Goal: Task Accomplishment & Management: Manage account settings

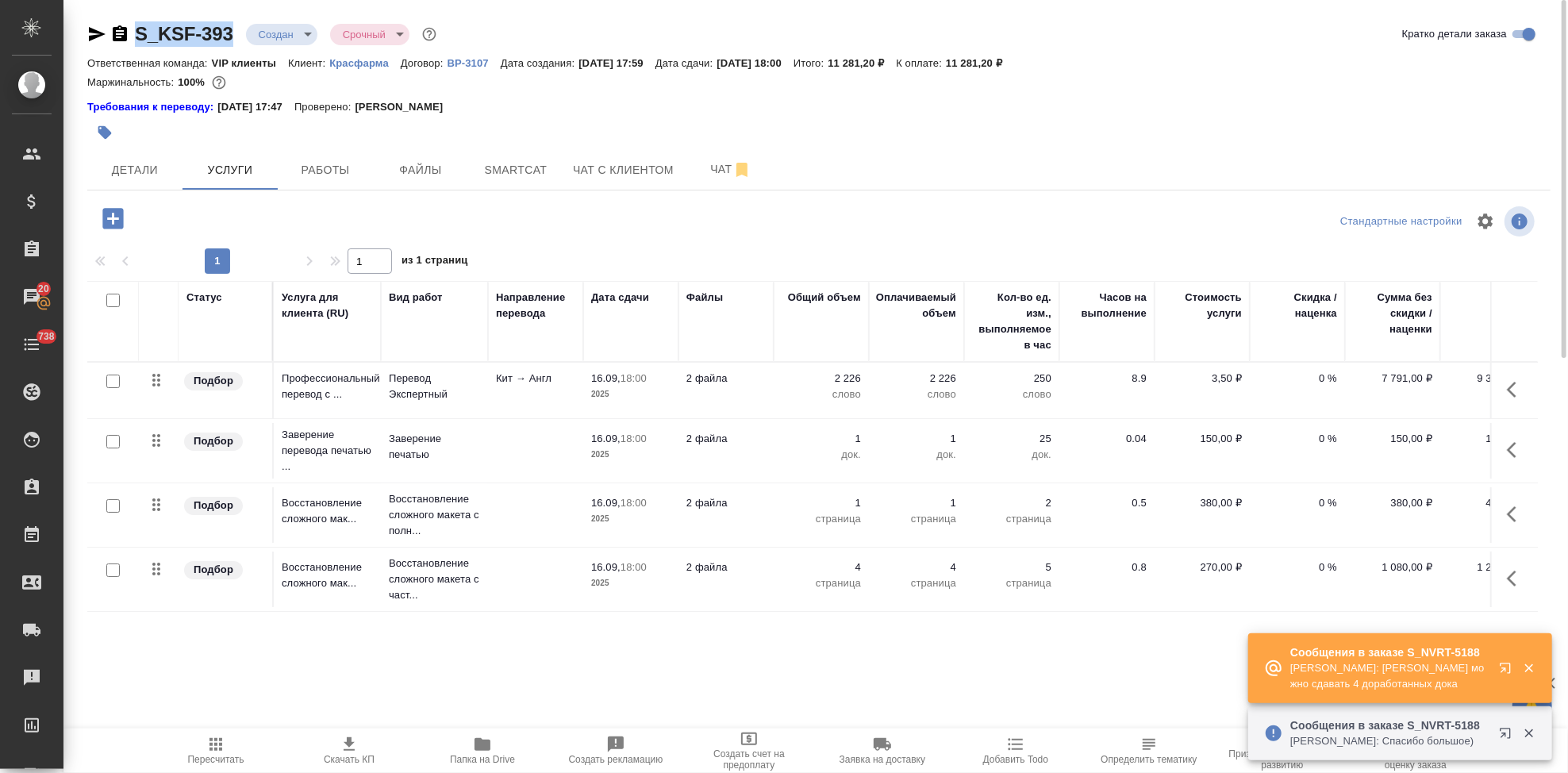
click at [302, 34] on body "🙏 .cls-1 fill:#fff; AWATERA Kabargina [PERSON_NAME] Спецификации Заказы 20 Чаты…" at bounding box center [784, 386] width 1568 height 773
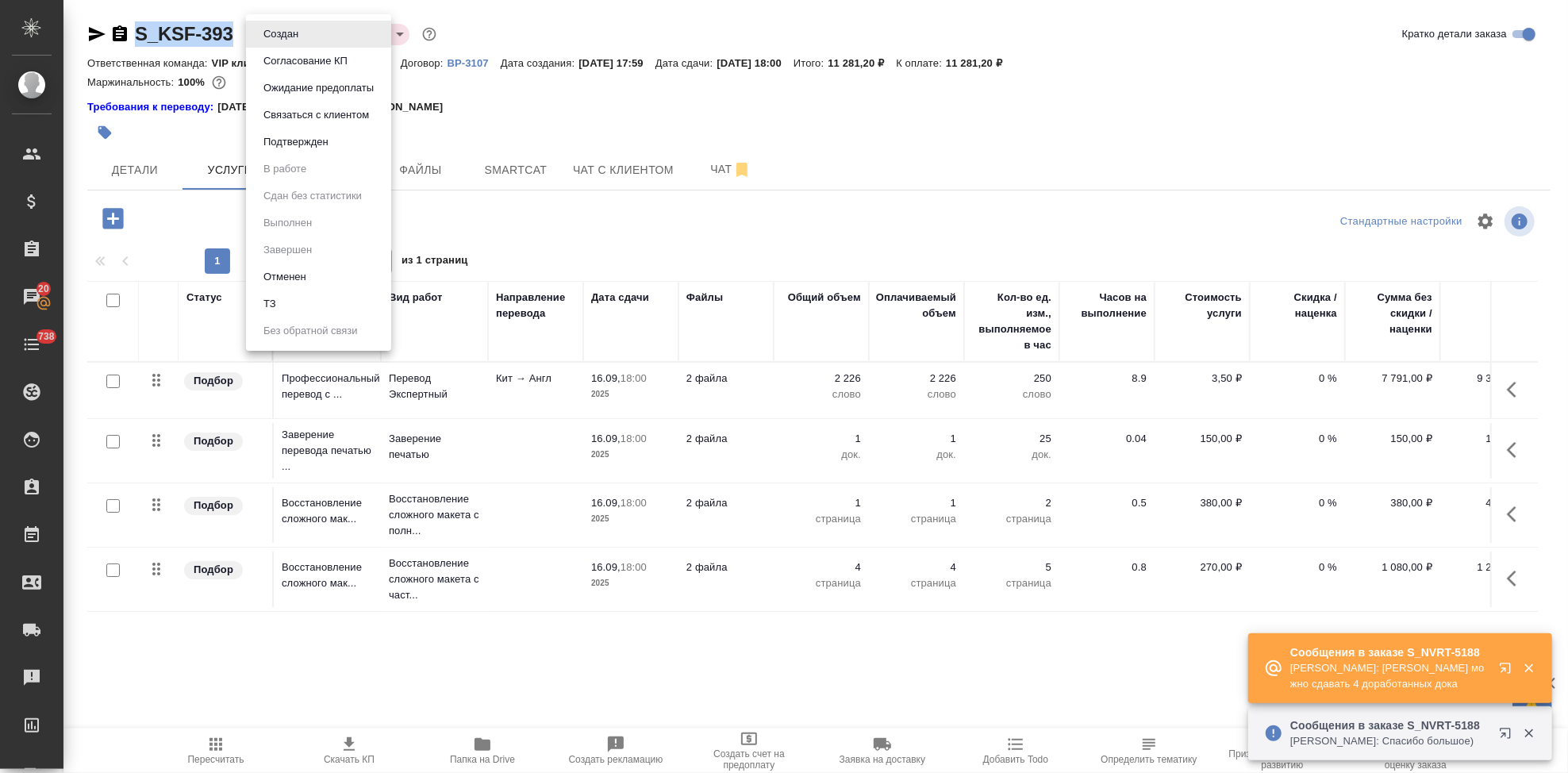
click at [301, 146] on button "Подтвержден" at bounding box center [296, 142] width 75 height 18
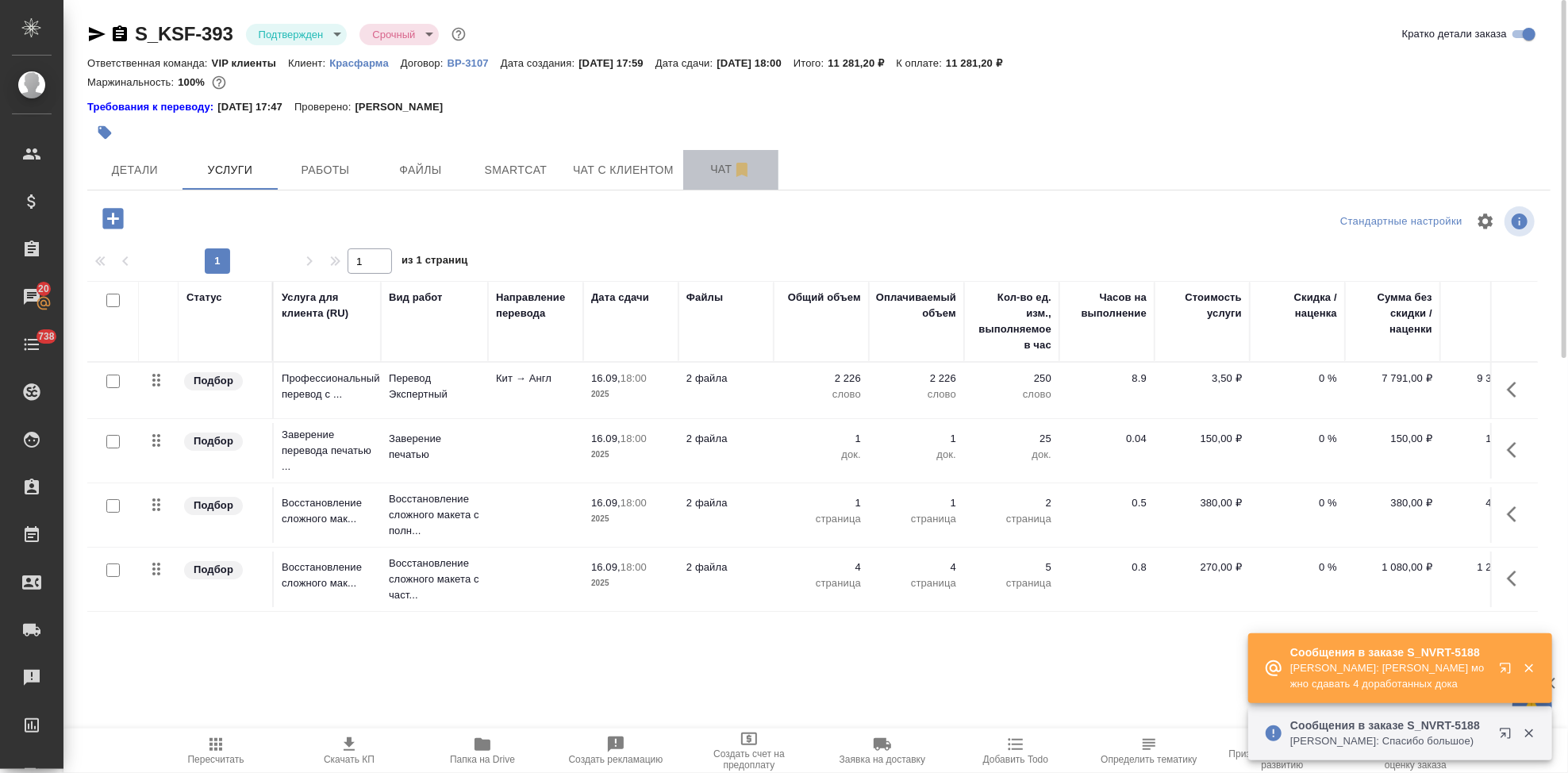
click at [700, 157] on button "Чат" at bounding box center [730, 170] width 95 height 40
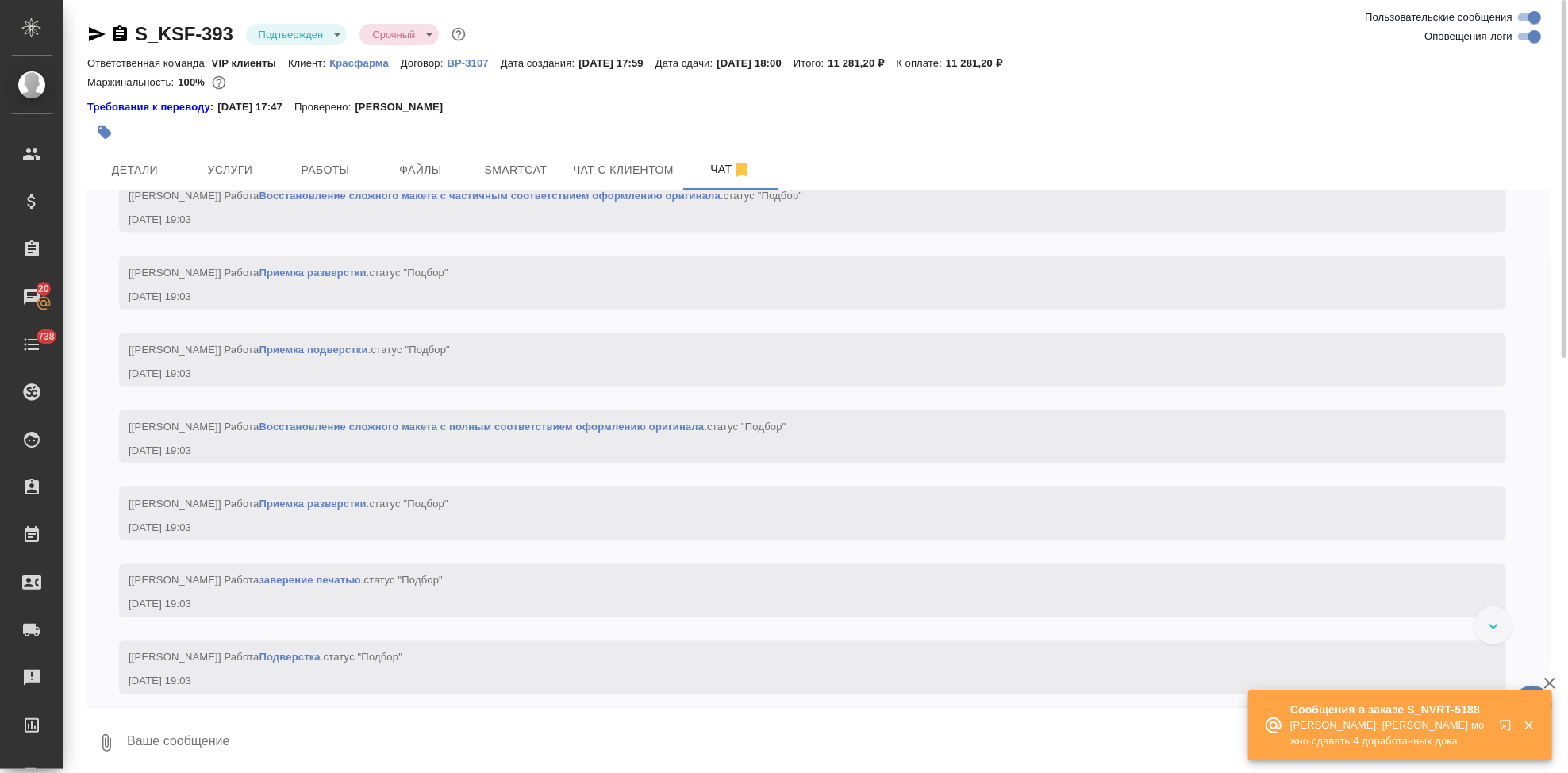
scroll to position [1956, 0]
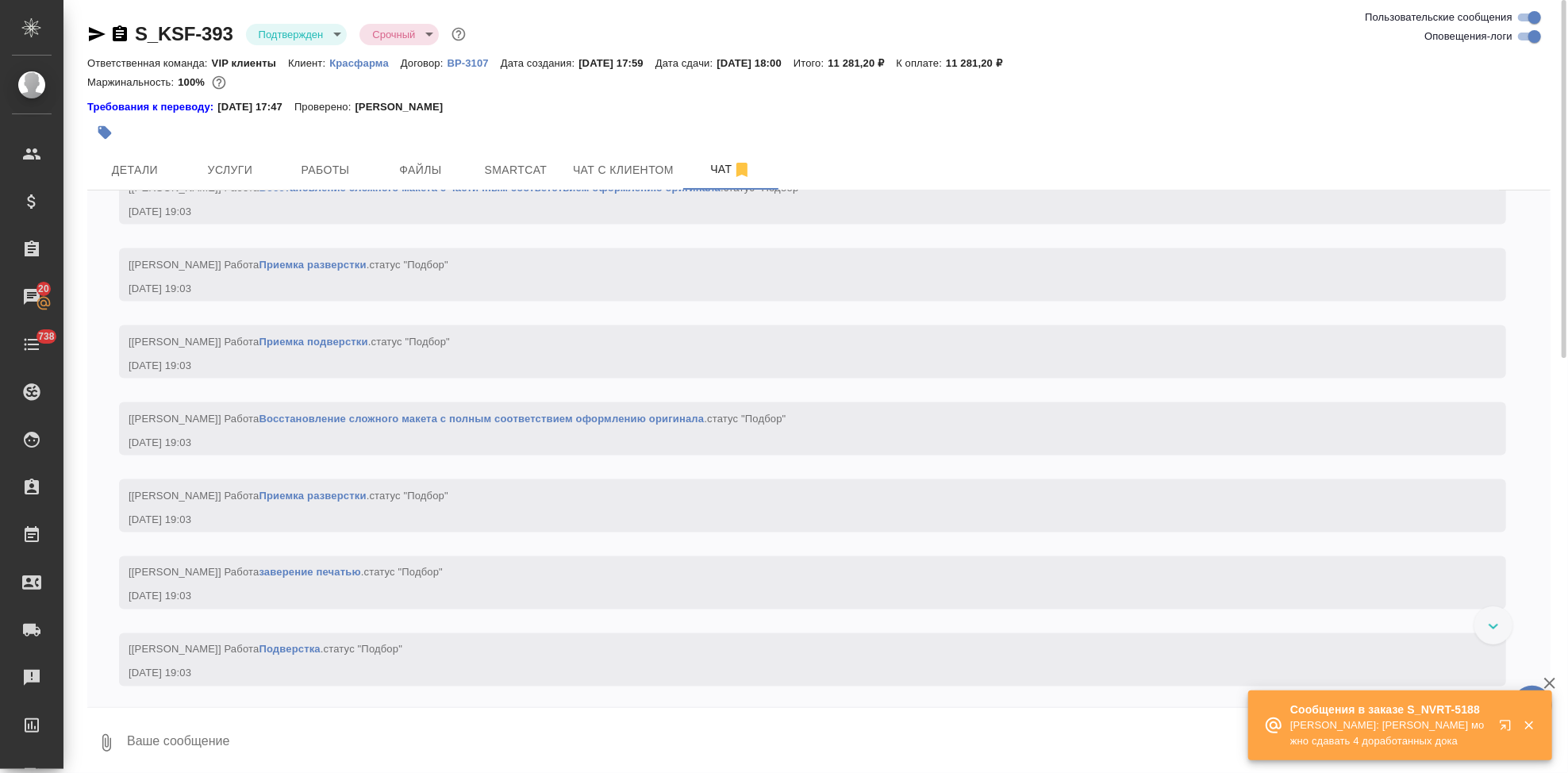
click at [337, 738] on textarea at bounding box center [838, 742] width 1425 height 54
type textarea """
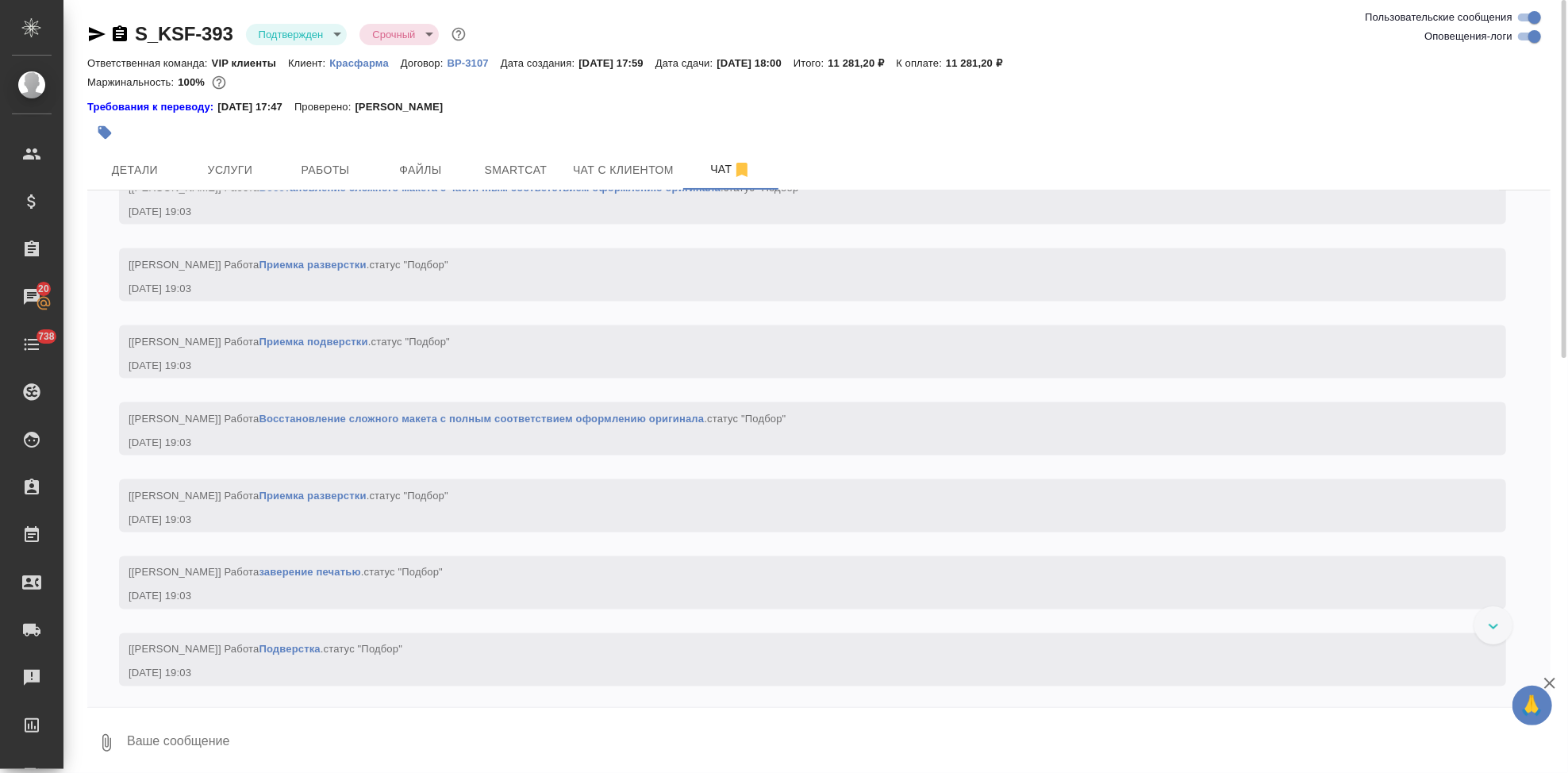
click at [213, 732] on textarea at bounding box center [838, 742] width 1425 height 54
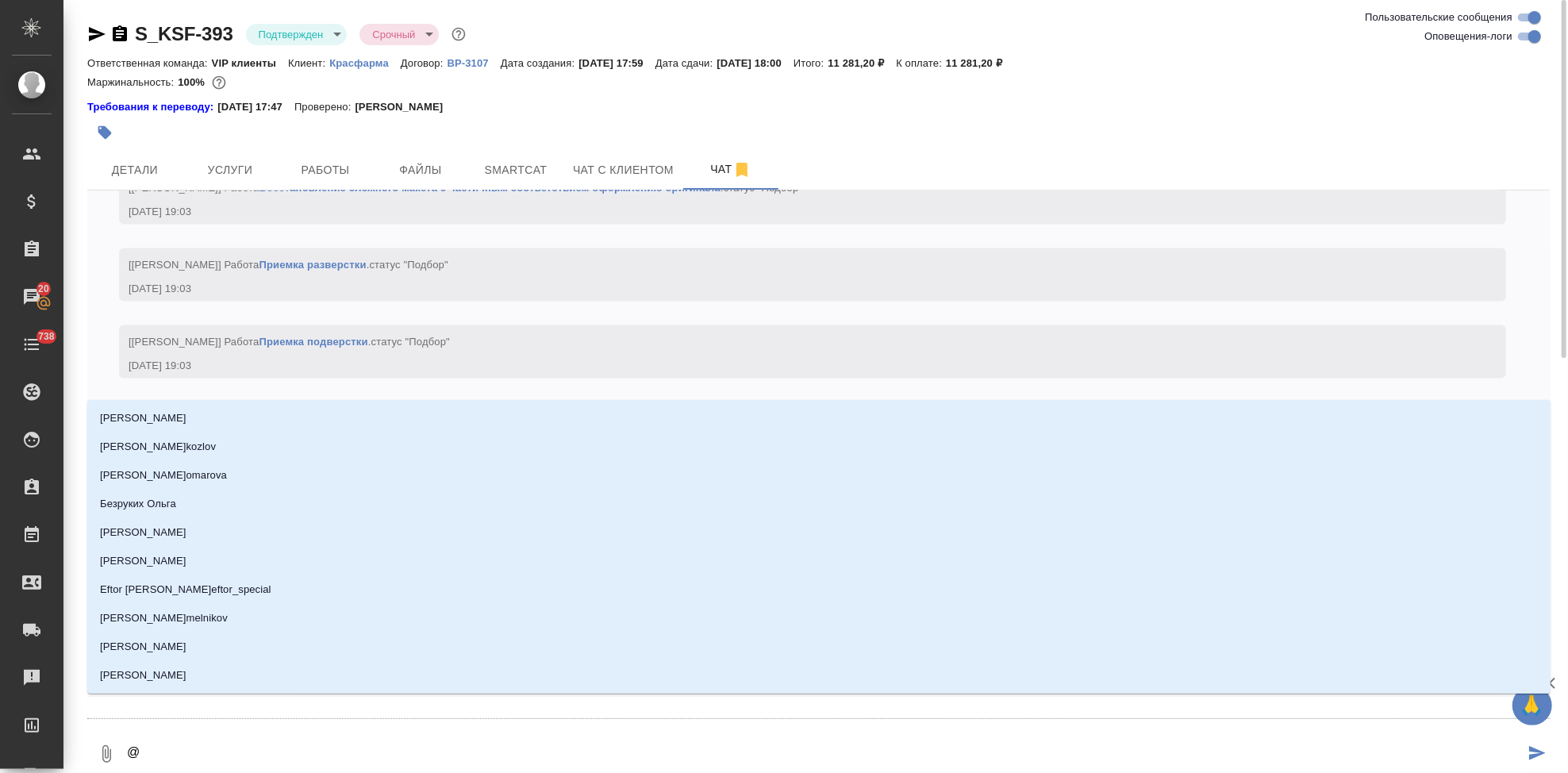
type textarea "@г"
type input "г"
type textarea "@го"
type input "го"
type textarea "@гор"
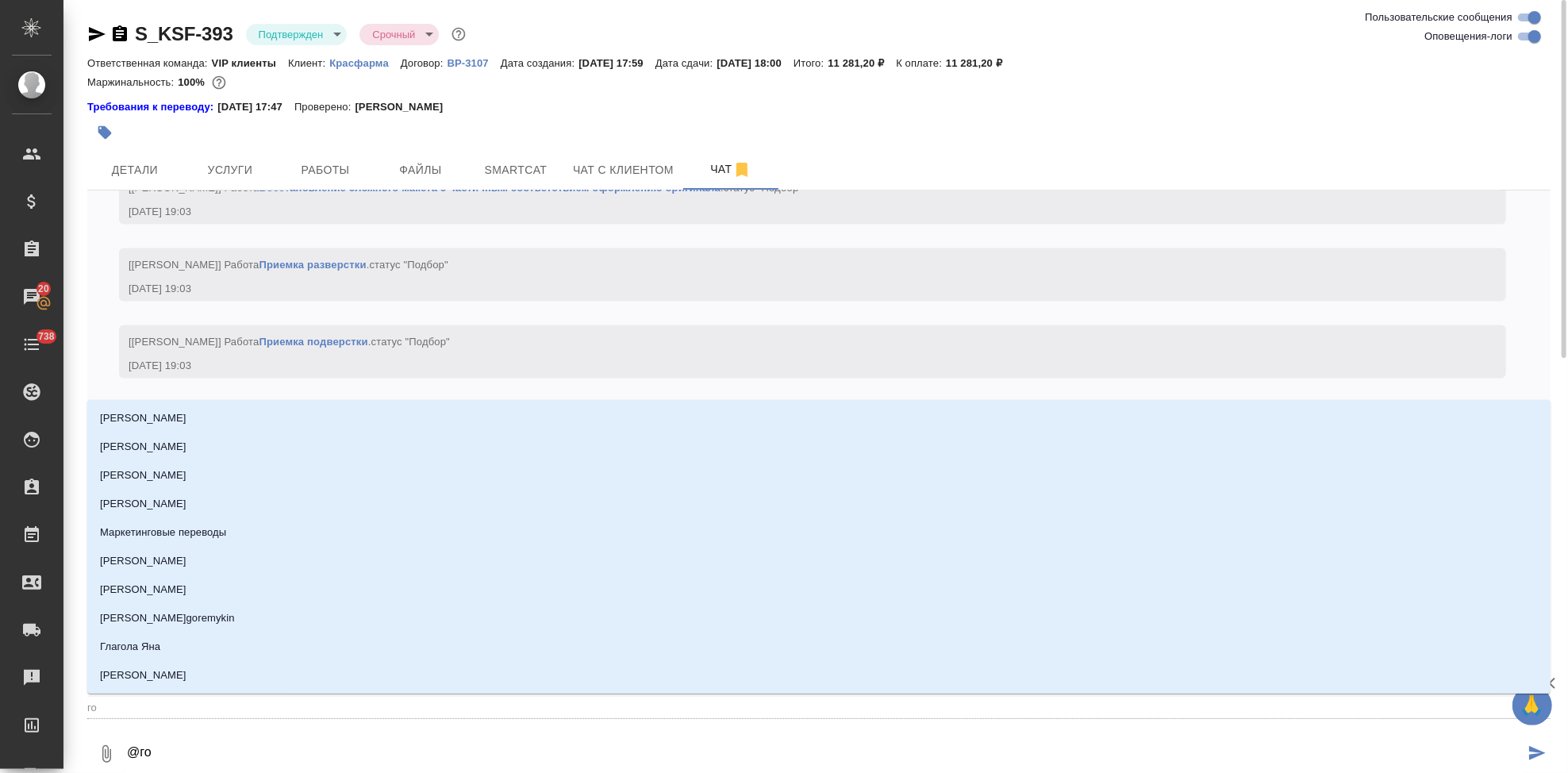
type input "гор"
type textarea "@горш"
type input "горш"
type textarea "@горшк"
type input "горшк"
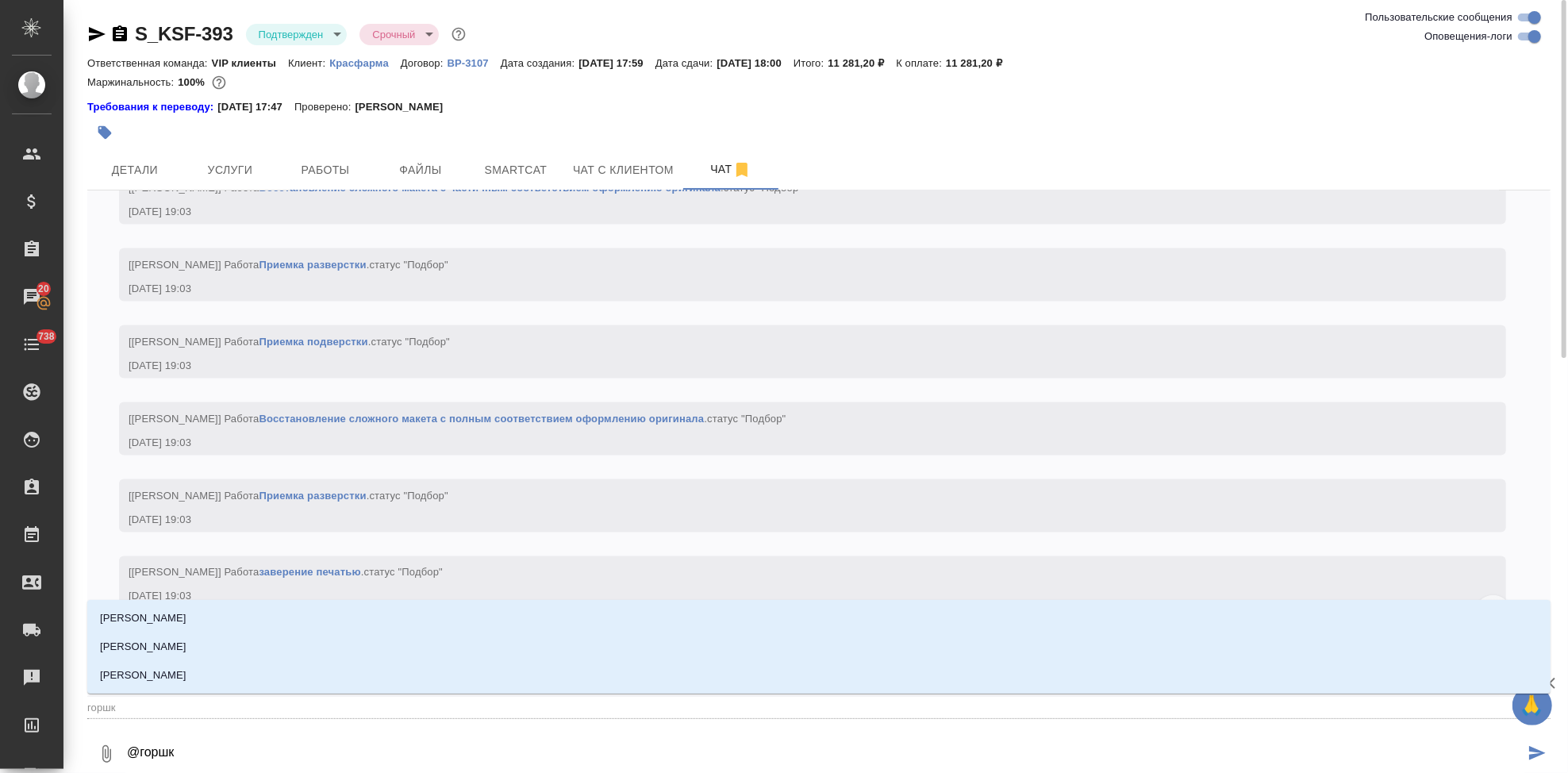
type textarea "@горшко"
type input "горшко"
type textarea "@горшков"
type input "горшков"
type textarea "@[PERSON_NAME]"
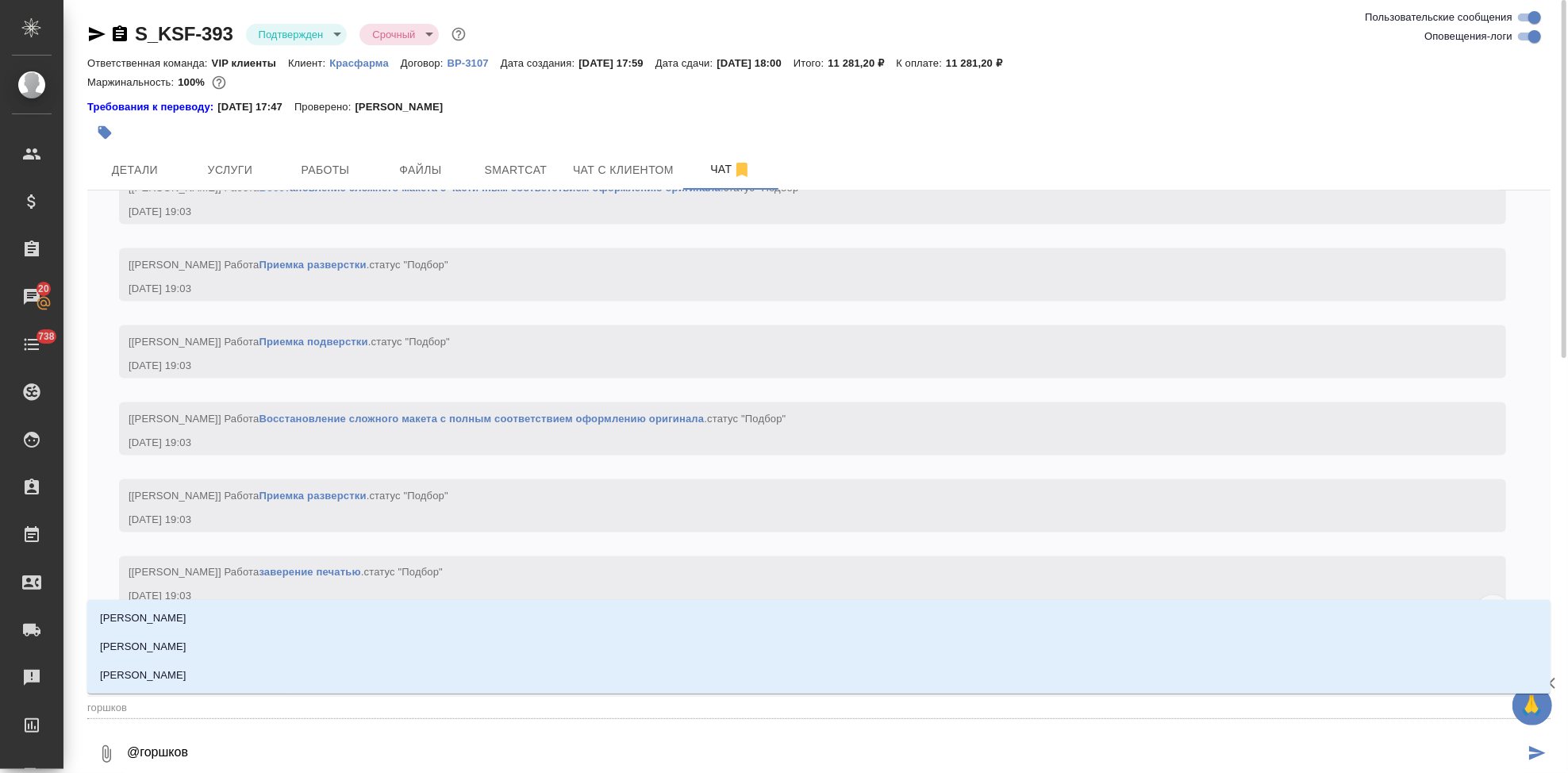
type input "[PERSON_NAME]"
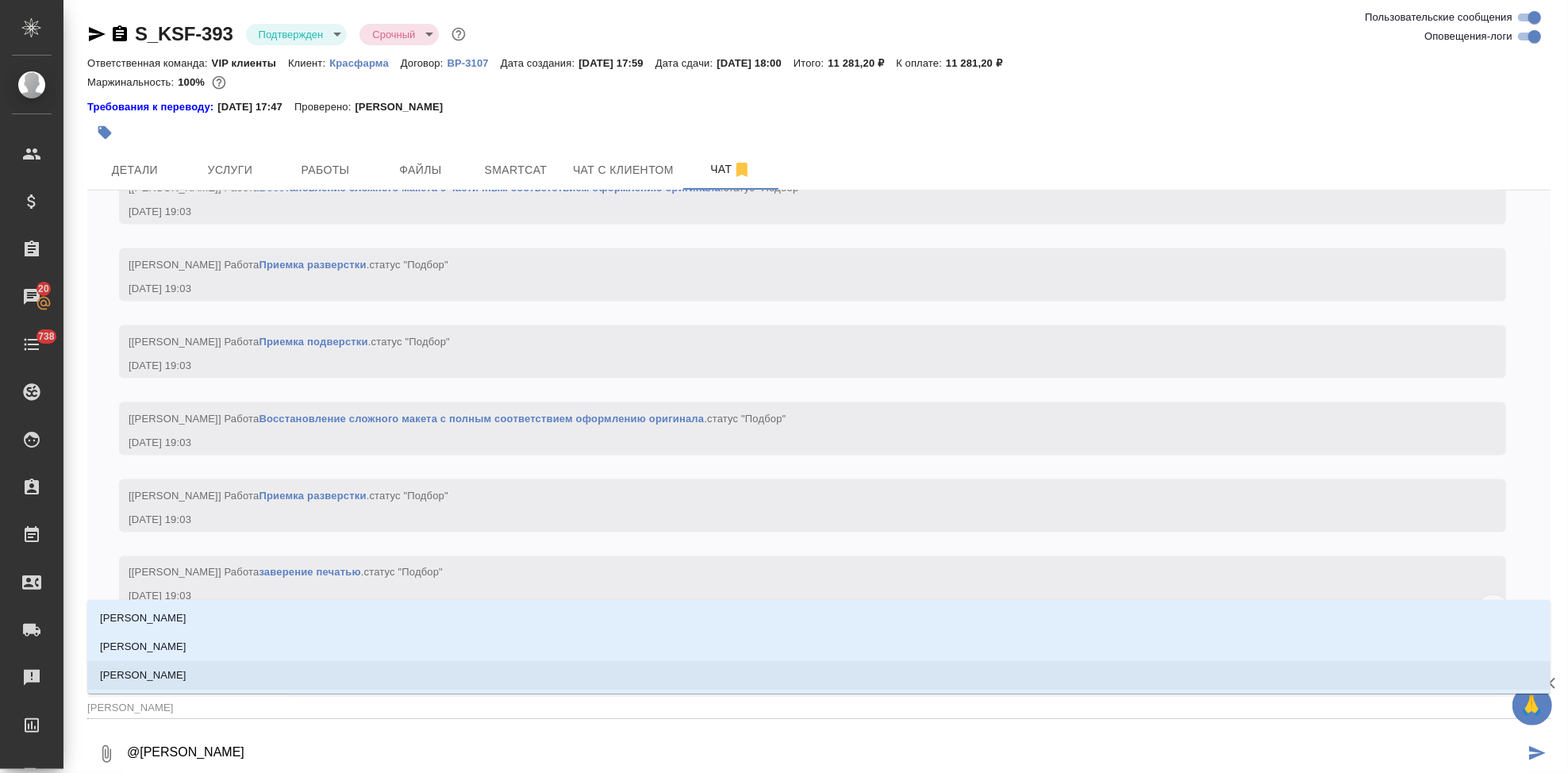
click at [217, 677] on li "[PERSON_NAME]" at bounding box center [819, 675] width 1463 height 28
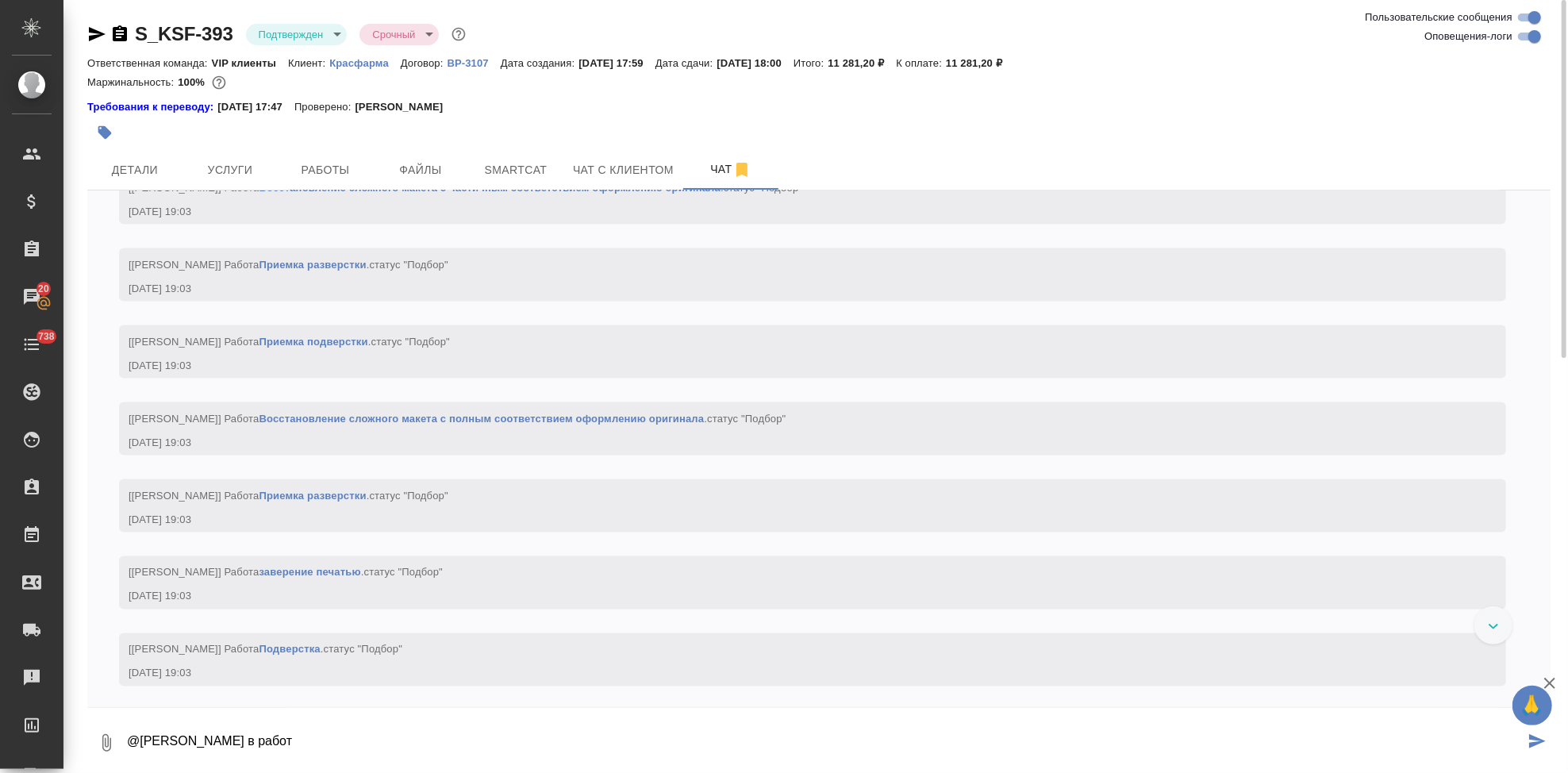
type textarea "@[PERSON_NAME] в работ"
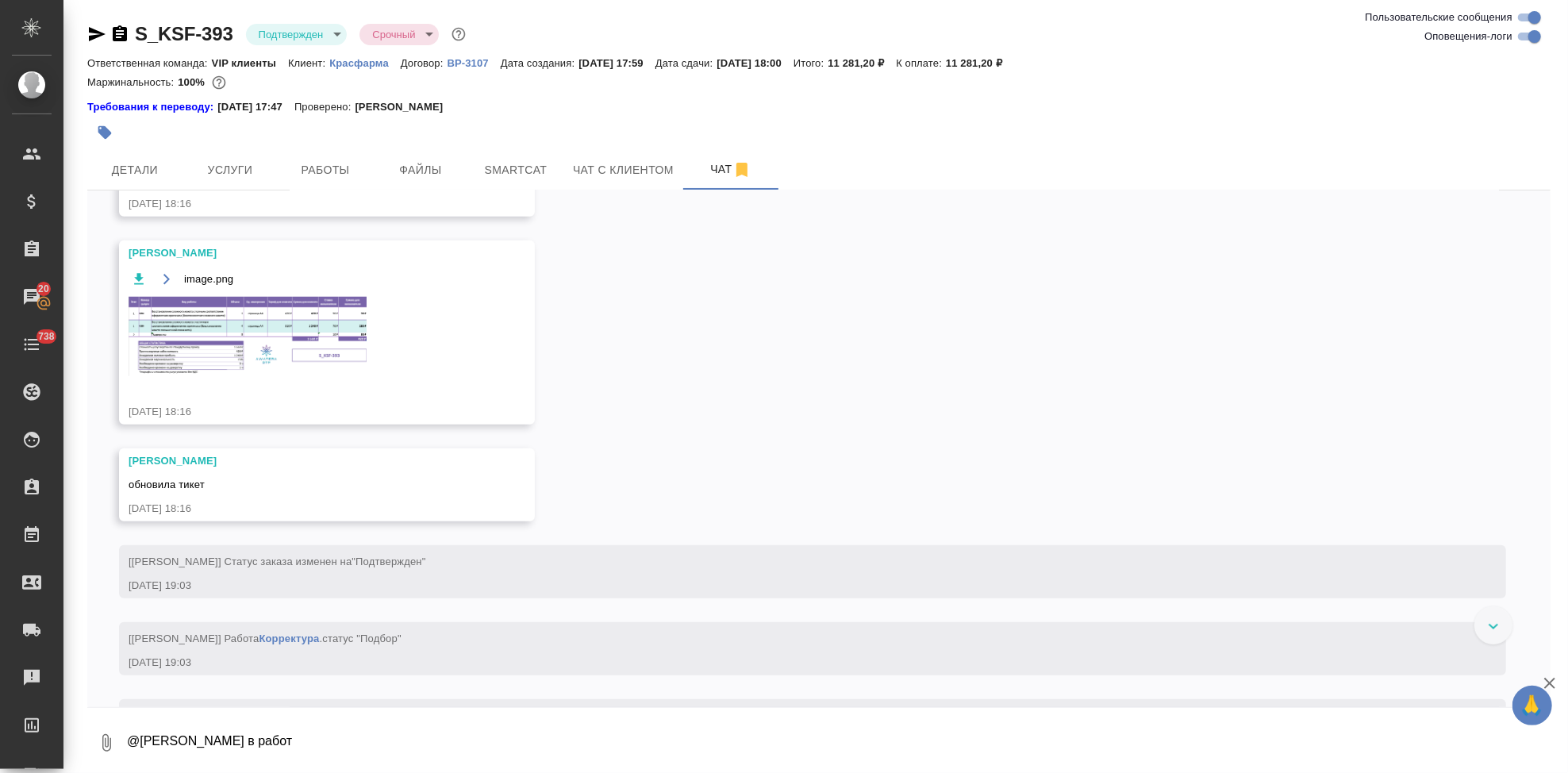
scroll to position [702, 0]
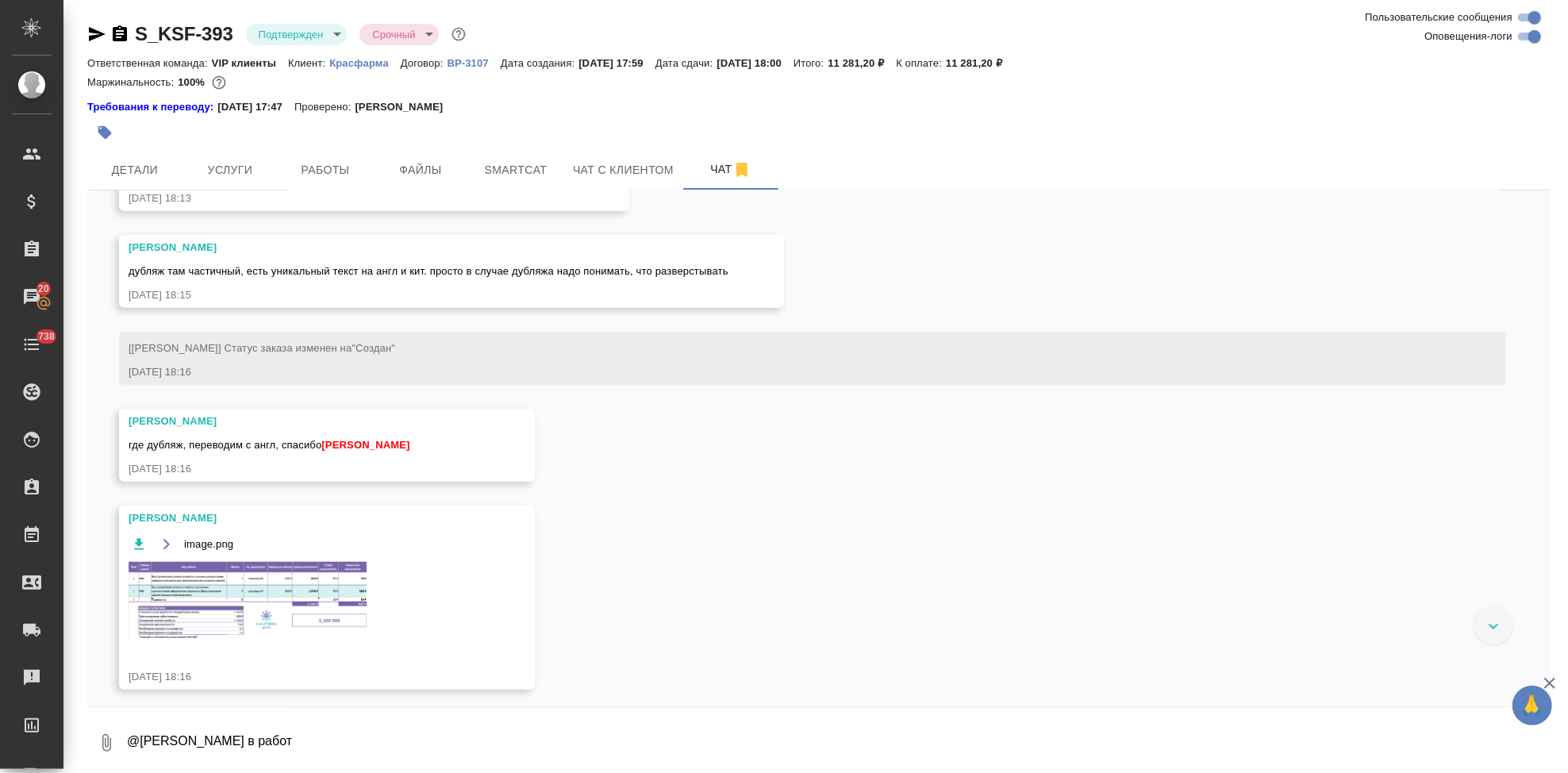
click at [242, 607] on img at bounding box center [247, 602] width 238 height 79
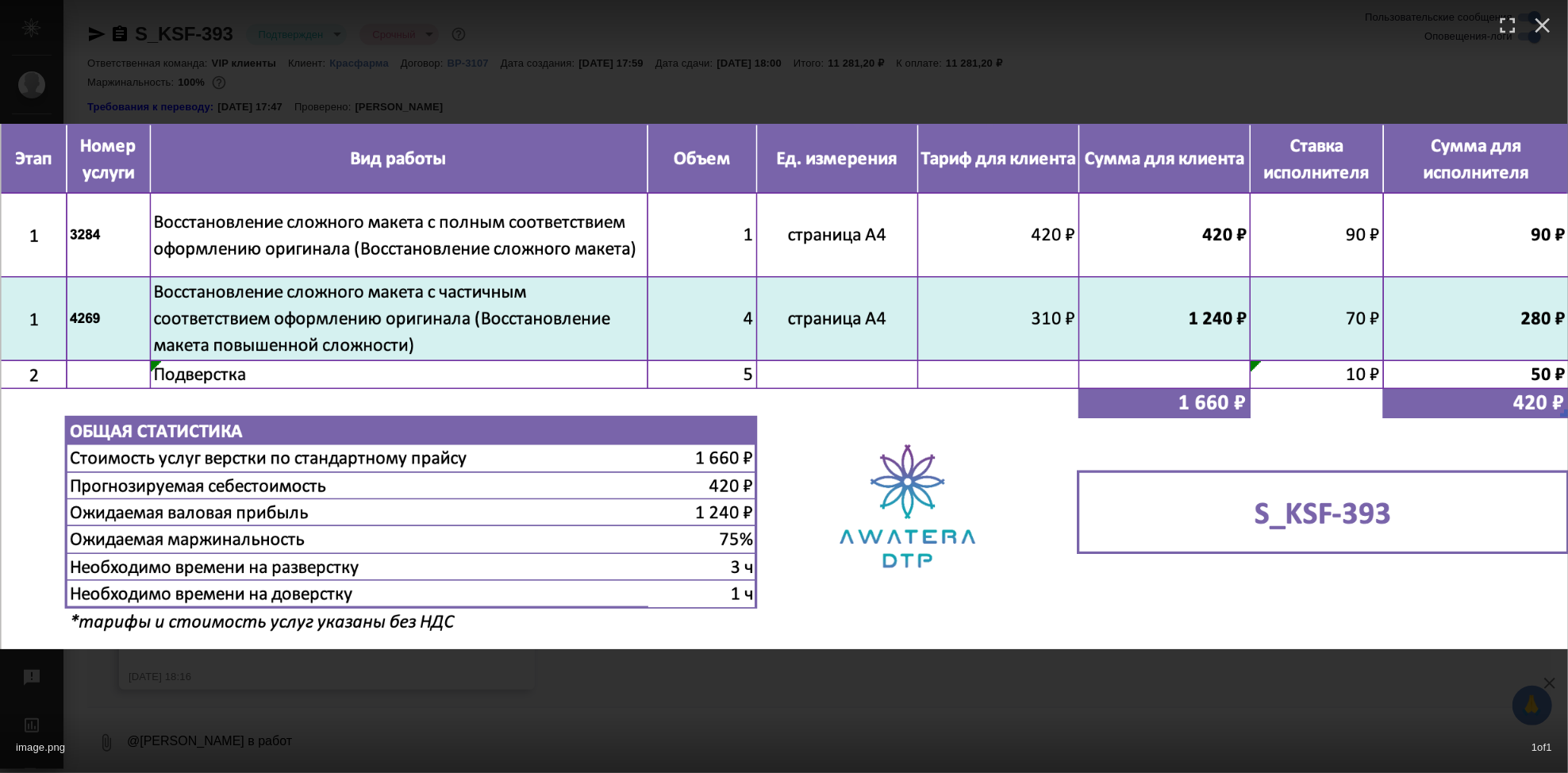
click at [767, 692] on div "image.png 1 of 1" at bounding box center [784, 386] width 1568 height 773
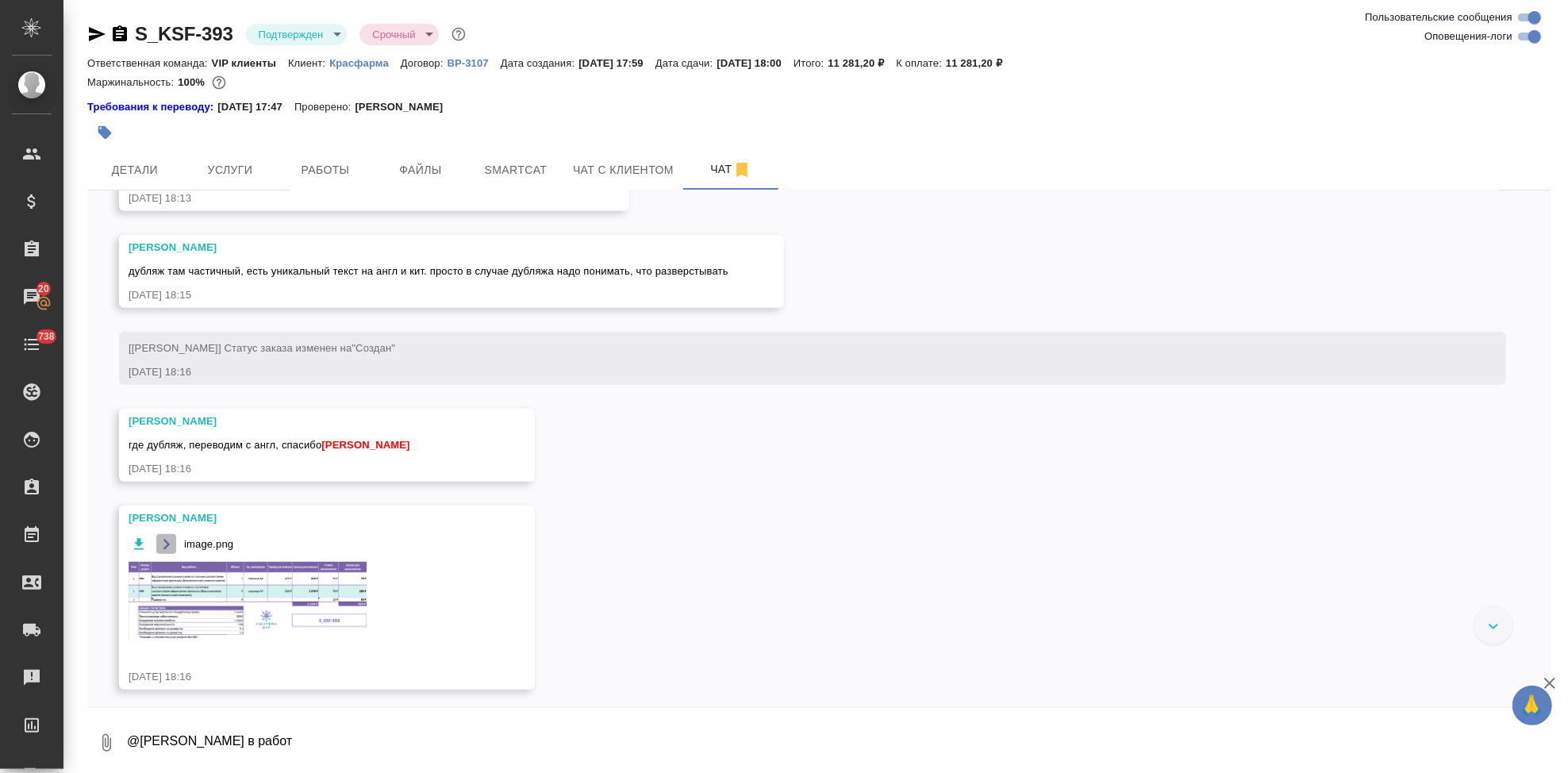
click at [168, 544] on icon "button" at bounding box center [167, 544] width 13 height 13
click at [309, 161] on span "Работы" at bounding box center [325, 170] width 76 height 19
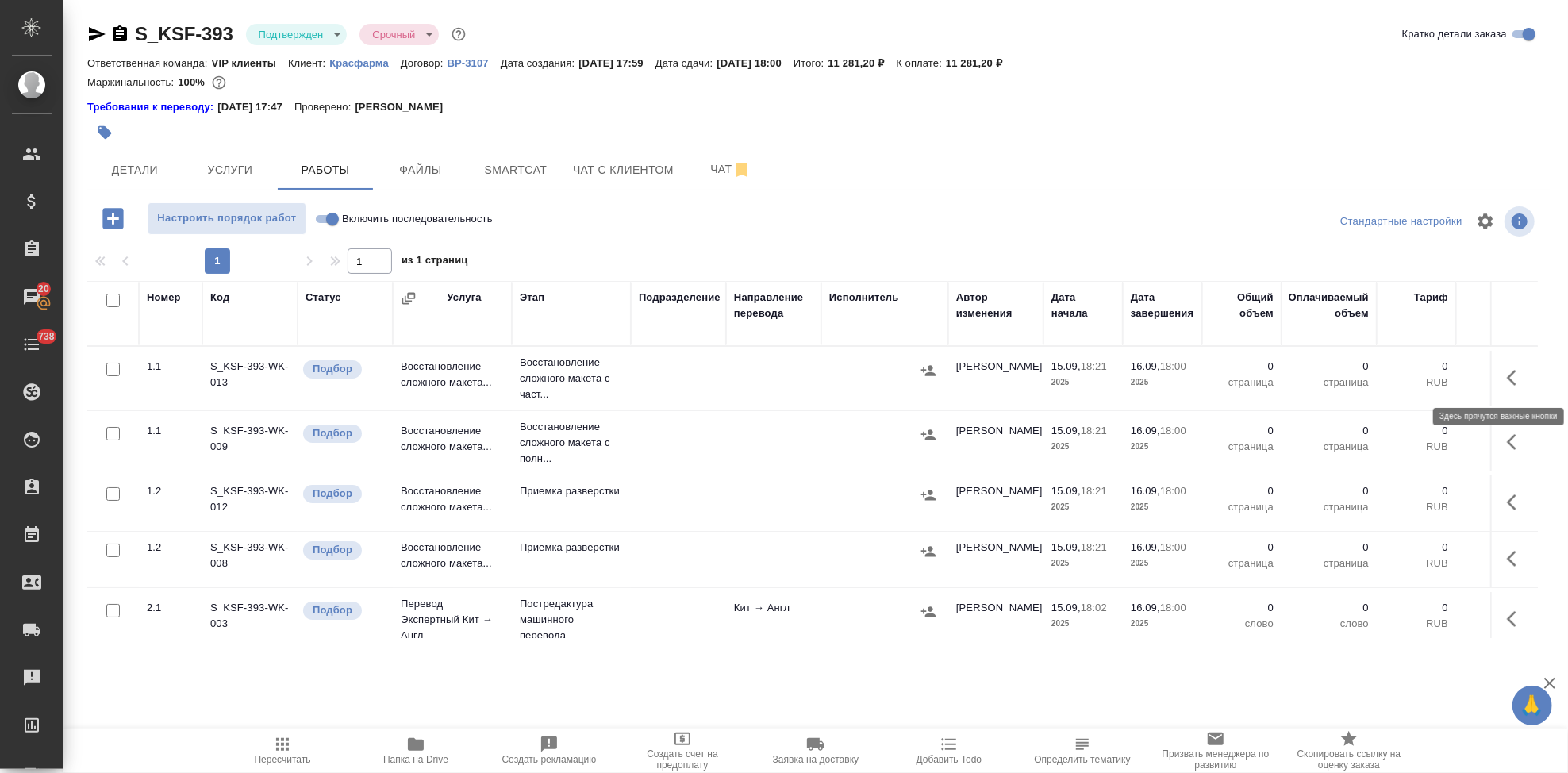
click at [1497, 371] on button "button" at bounding box center [1516, 377] width 38 height 38
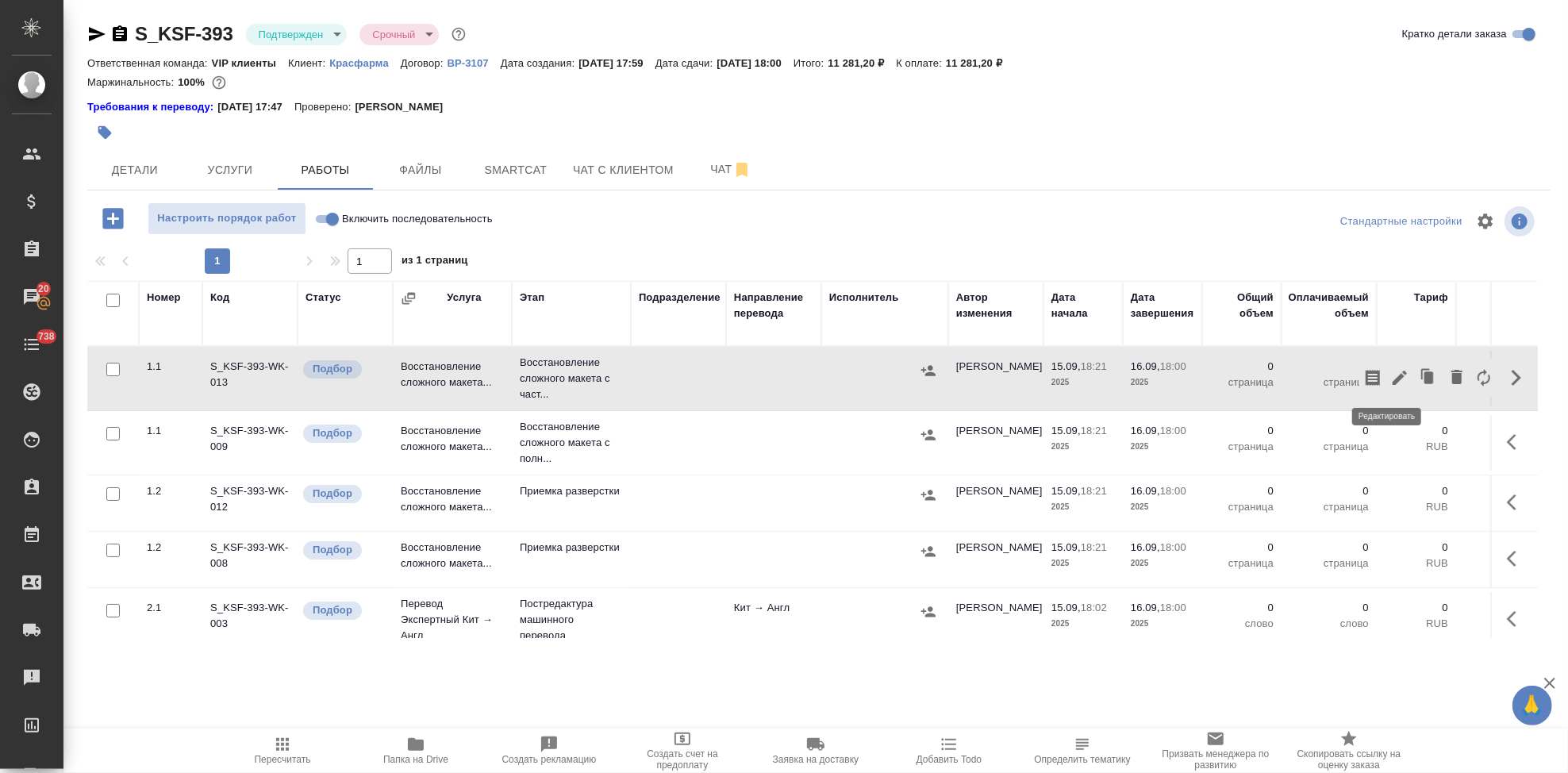
click at [1390, 378] on icon "button" at bounding box center [1399, 377] width 19 height 19
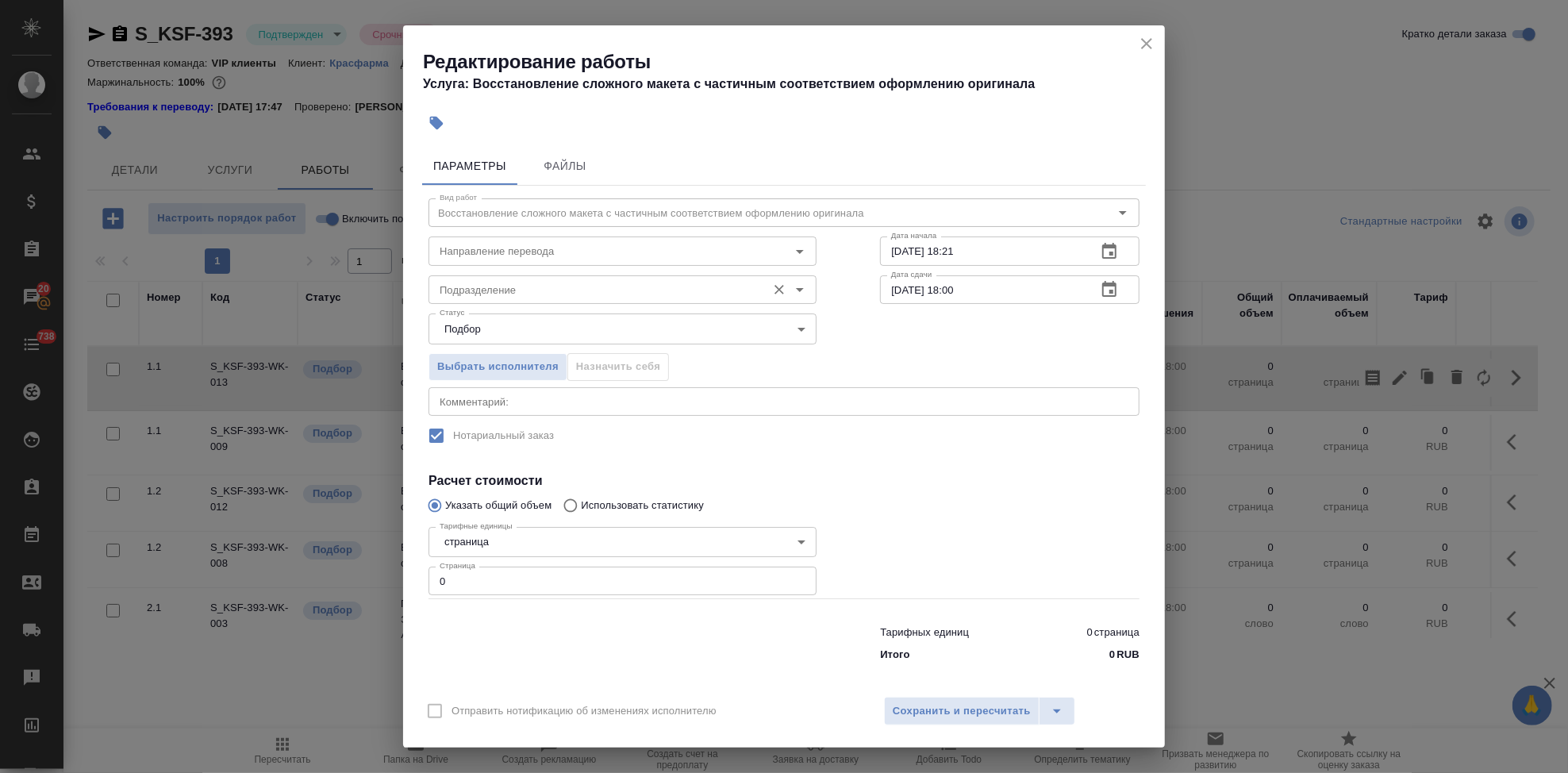
click at [526, 286] on input "Подразделение" at bounding box center [595, 289] width 325 height 19
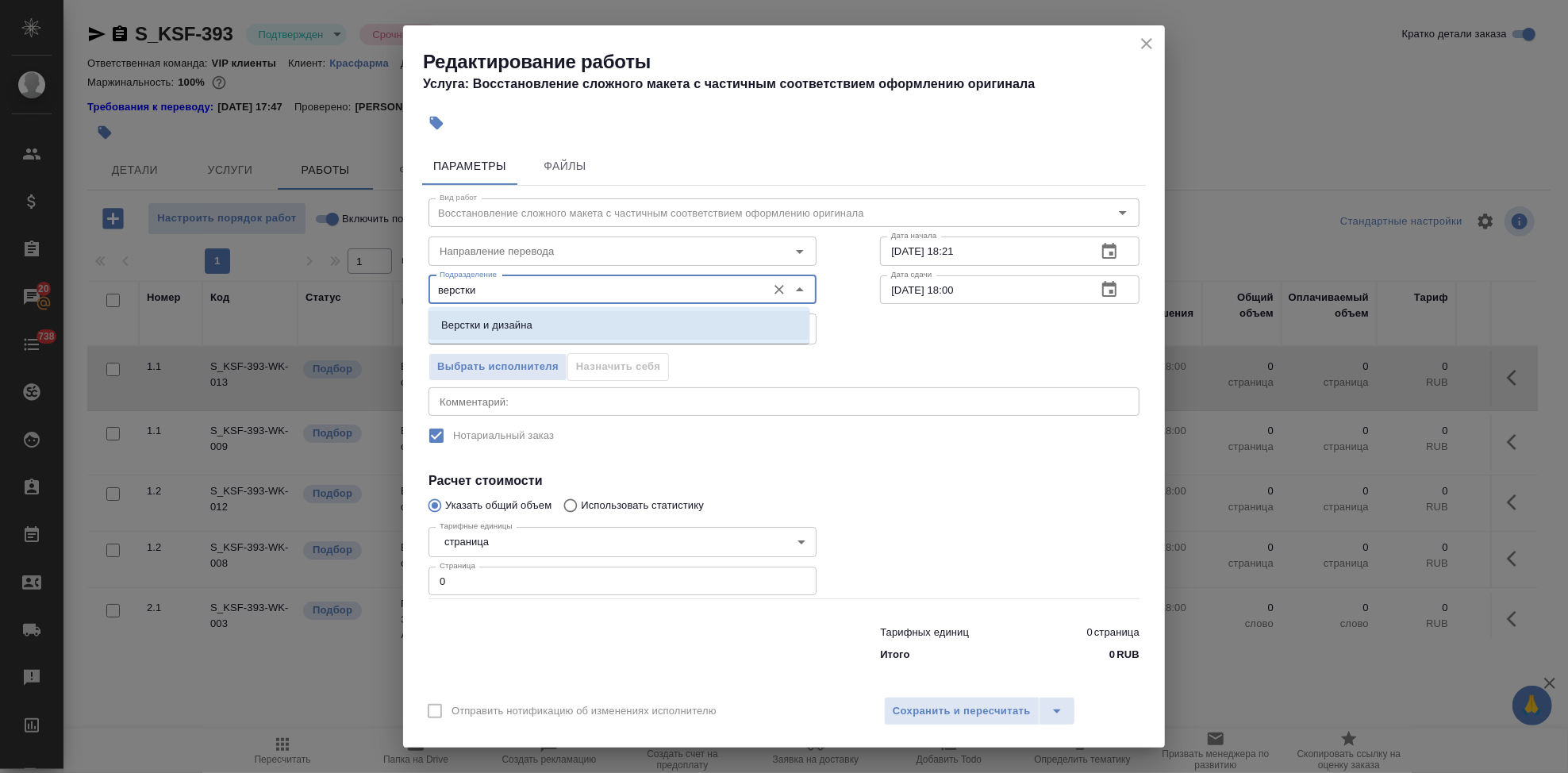
click at [559, 318] on li "Верстки и дизайна" at bounding box center [619, 325] width 381 height 28
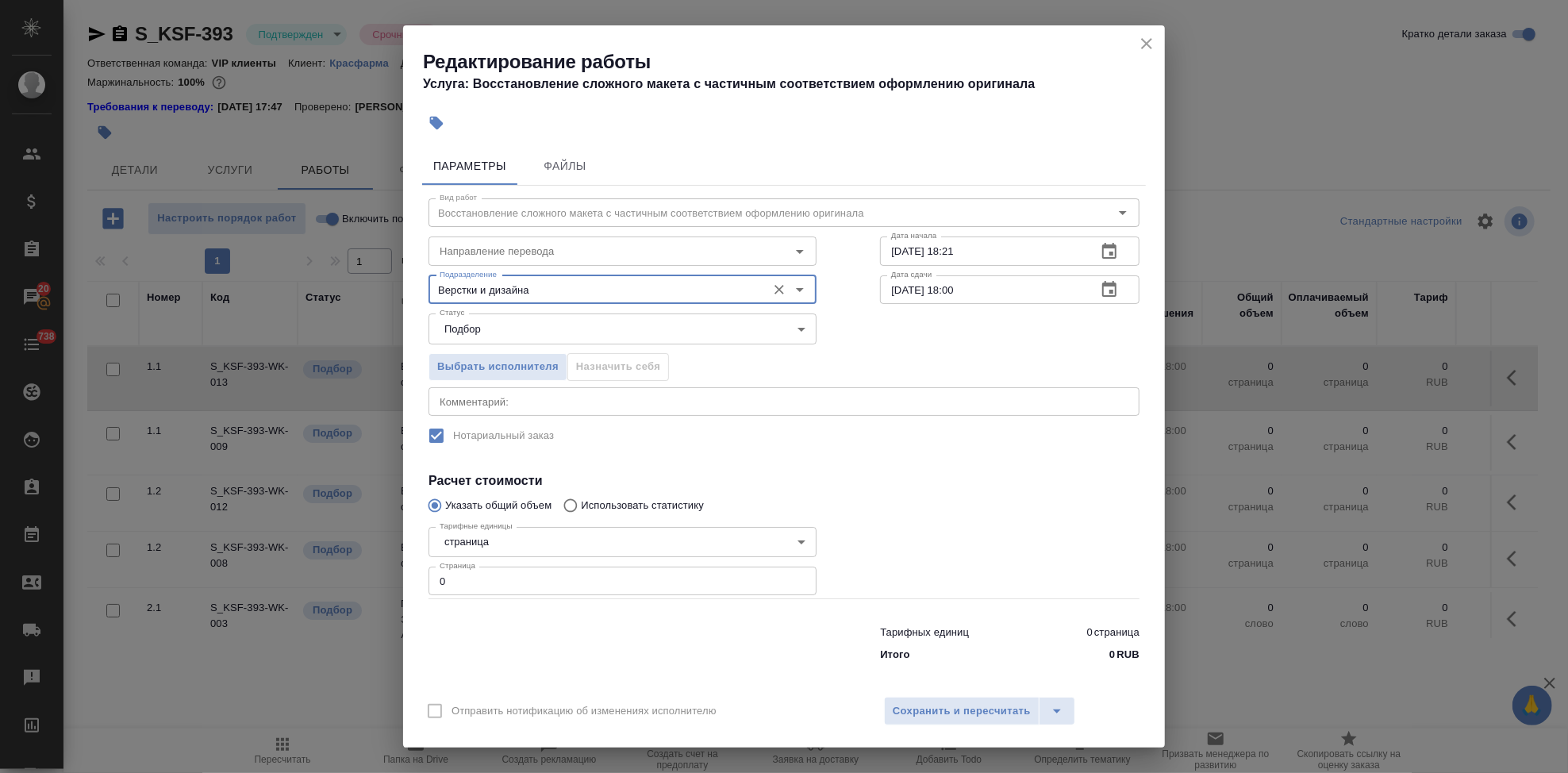
type input "Верстки и дизайна"
click at [594, 586] on input "0" at bounding box center [622, 581] width 388 height 28
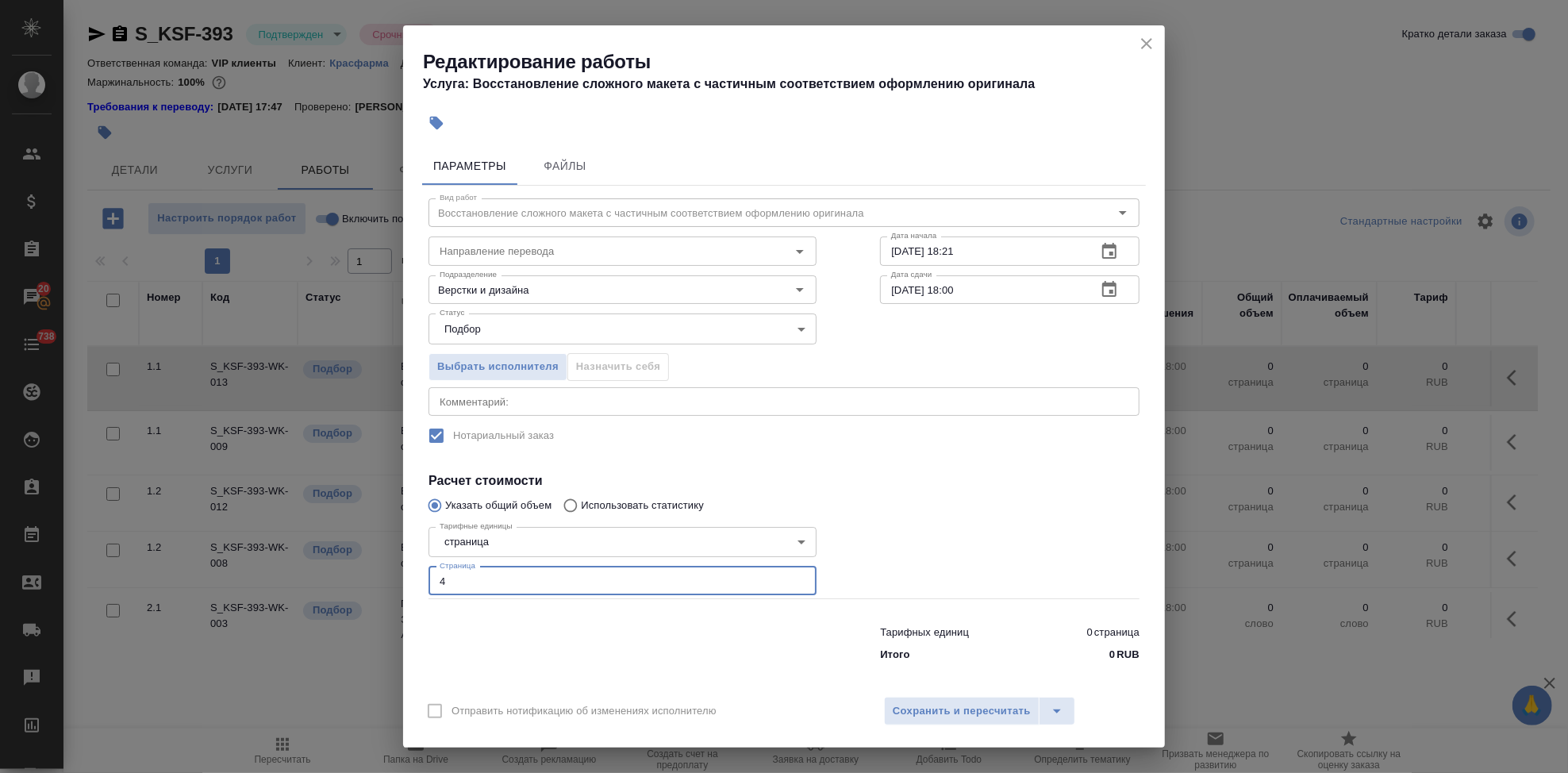
type input "4"
click at [1100, 288] on icon "button" at bounding box center [1109, 289] width 19 height 19
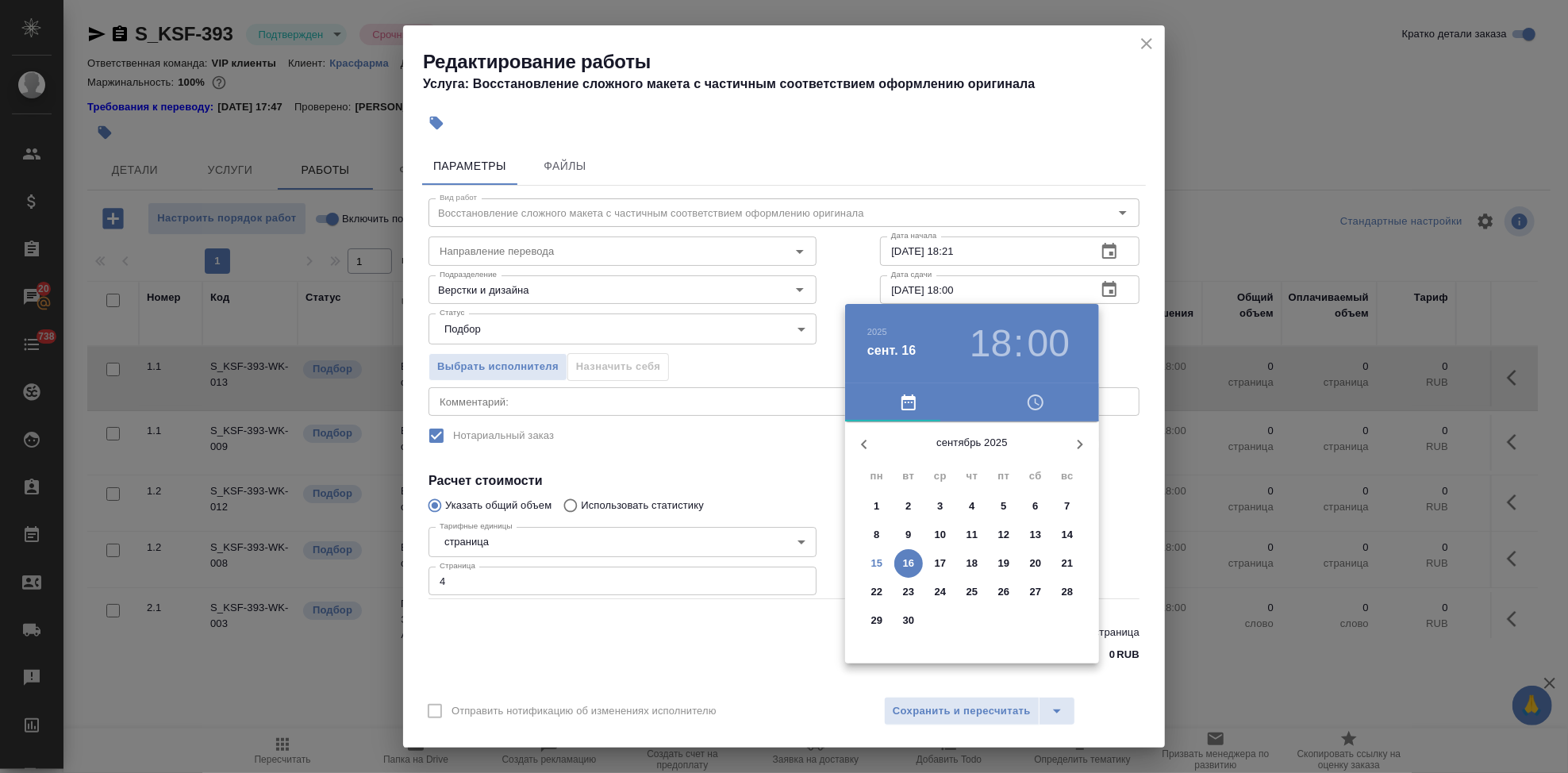
click at [903, 556] on p "16" at bounding box center [909, 564] width 12 height 16
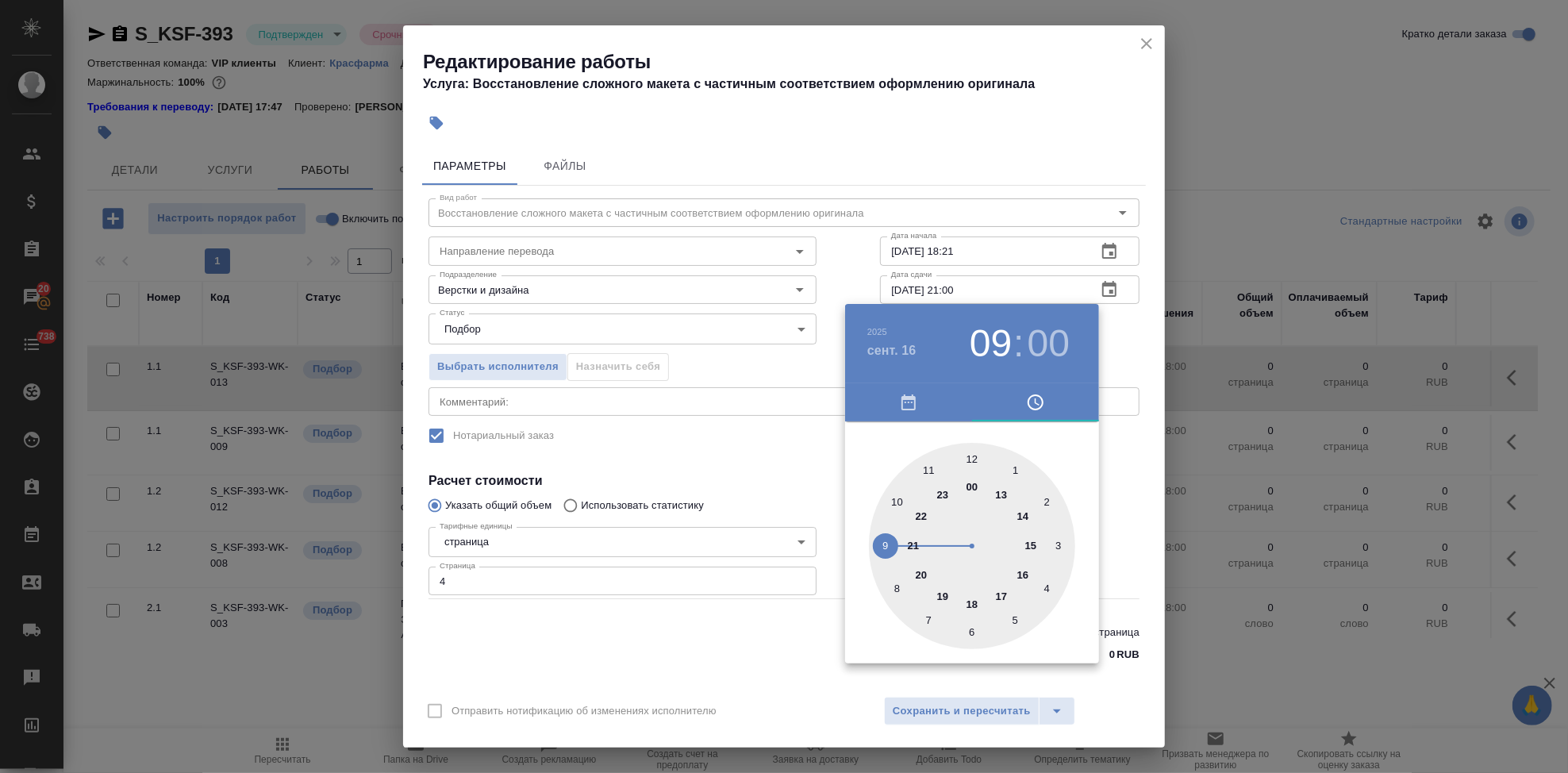
type input "[DATE] 09:00"
drag, startPoint x: 964, startPoint y: 580, endPoint x: 877, endPoint y: 538, distance: 96.6
click at [877, 538] on div at bounding box center [972, 546] width 206 height 206
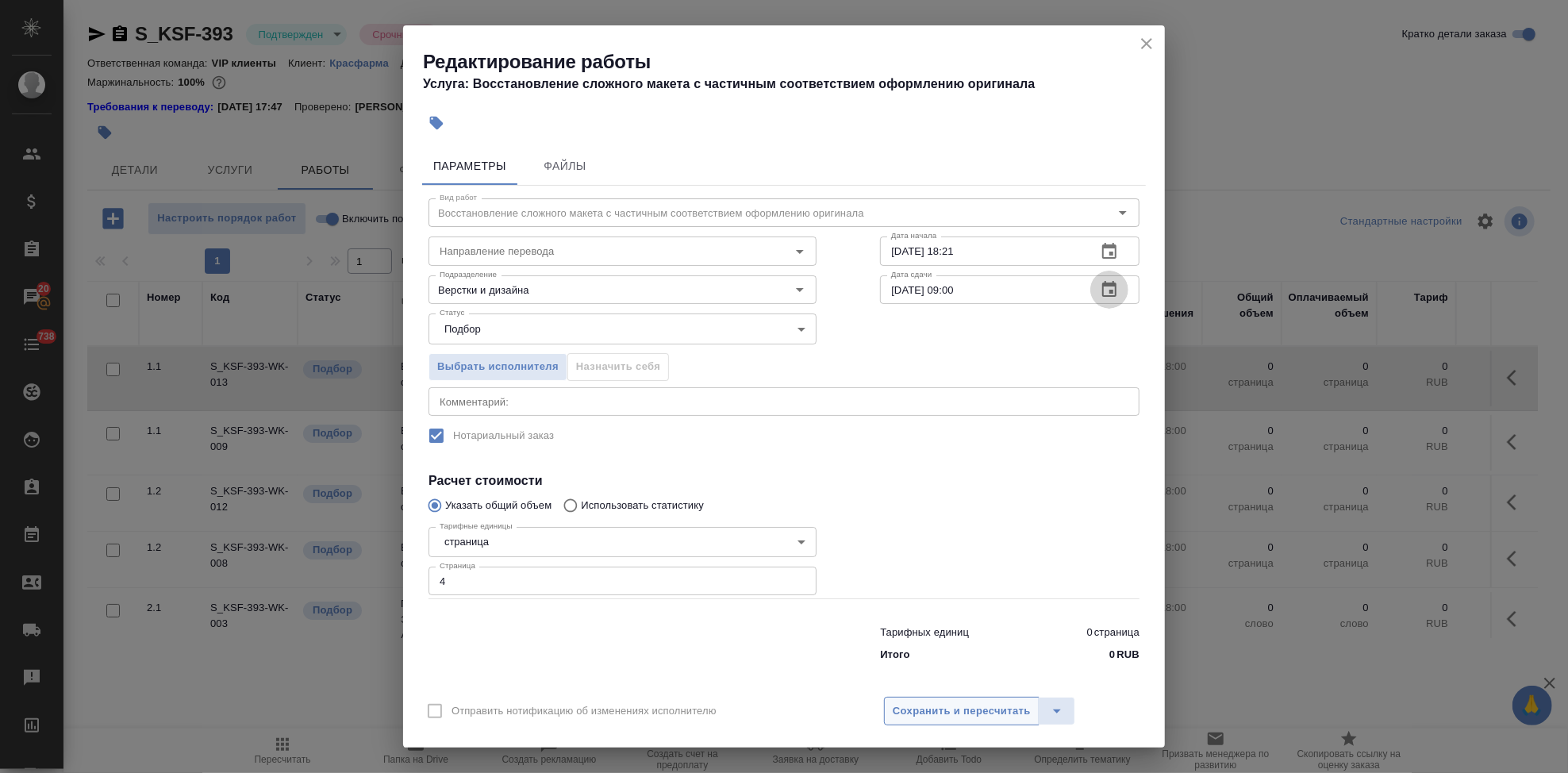
click at [977, 706] on span "Сохранить и пересчитать" at bounding box center [962, 711] width 138 height 19
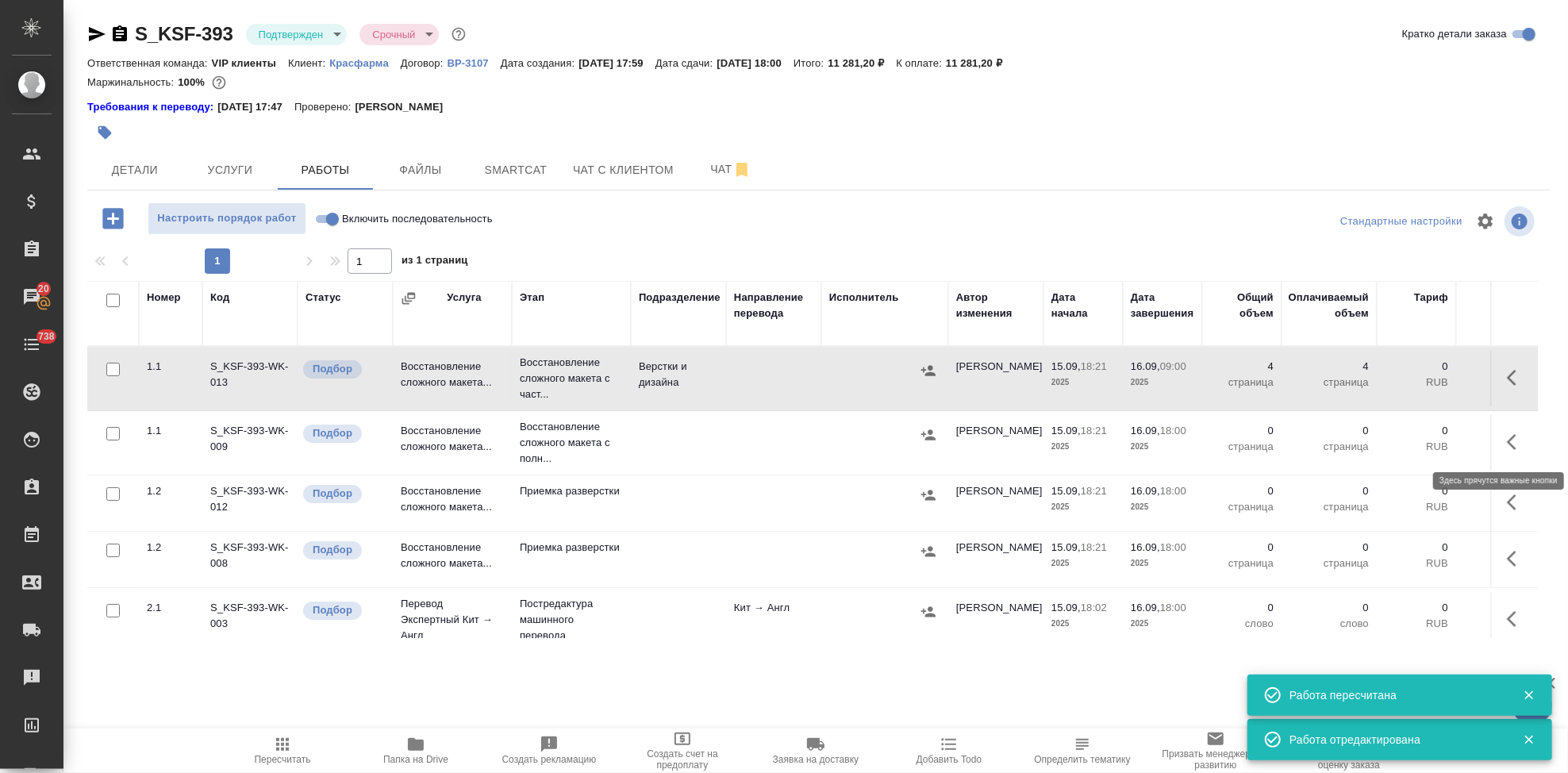
click at [1507, 451] on icon "button" at bounding box center [1516, 441] width 19 height 19
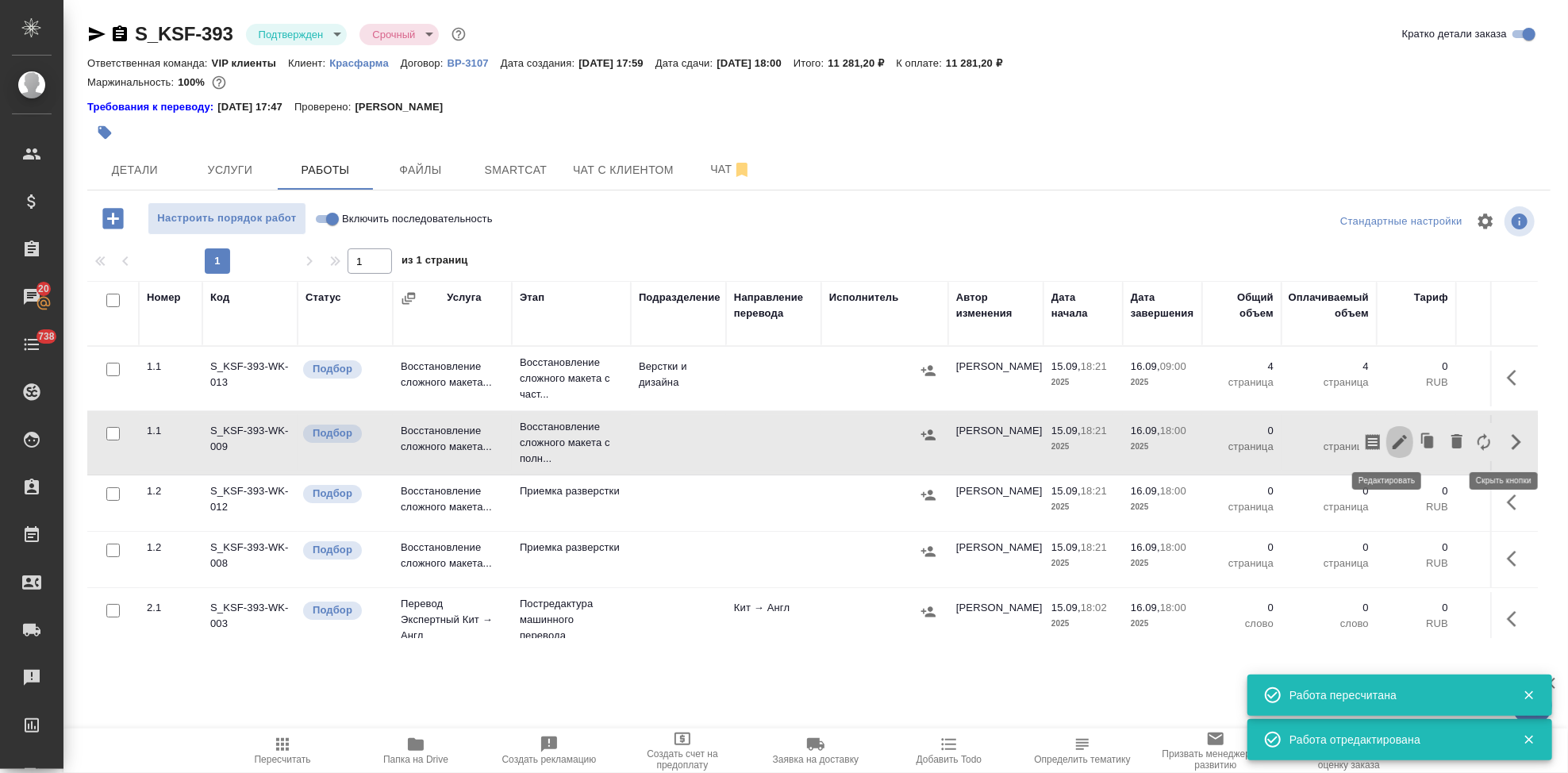
click at [1393, 440] on icon "button" at bounding box center [1400, 442] width 15 height 15
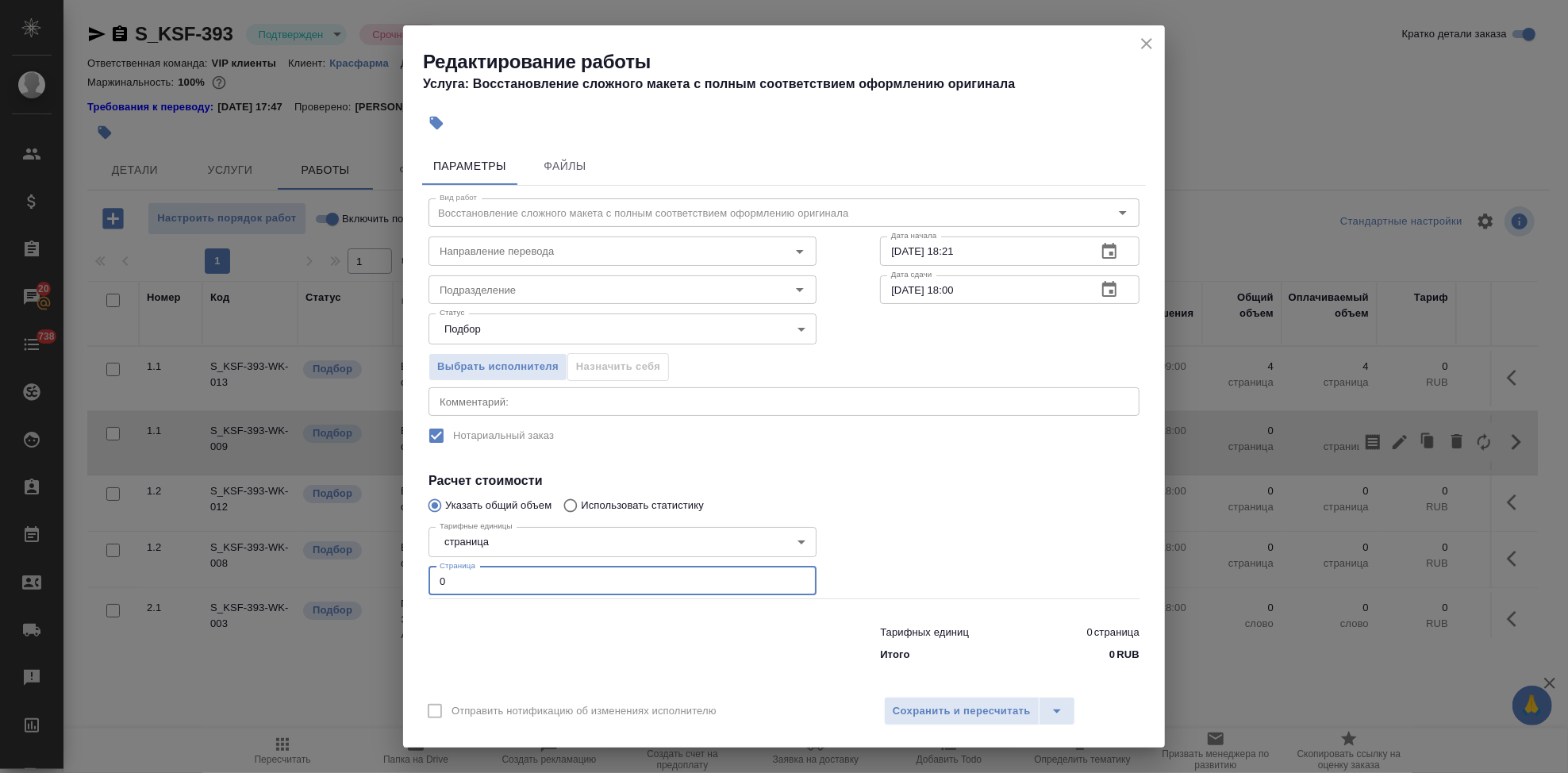
click at [505, 579] on input "0" at bounding box center [622, 581] width 388 height 28
type input "4"
type input "1"
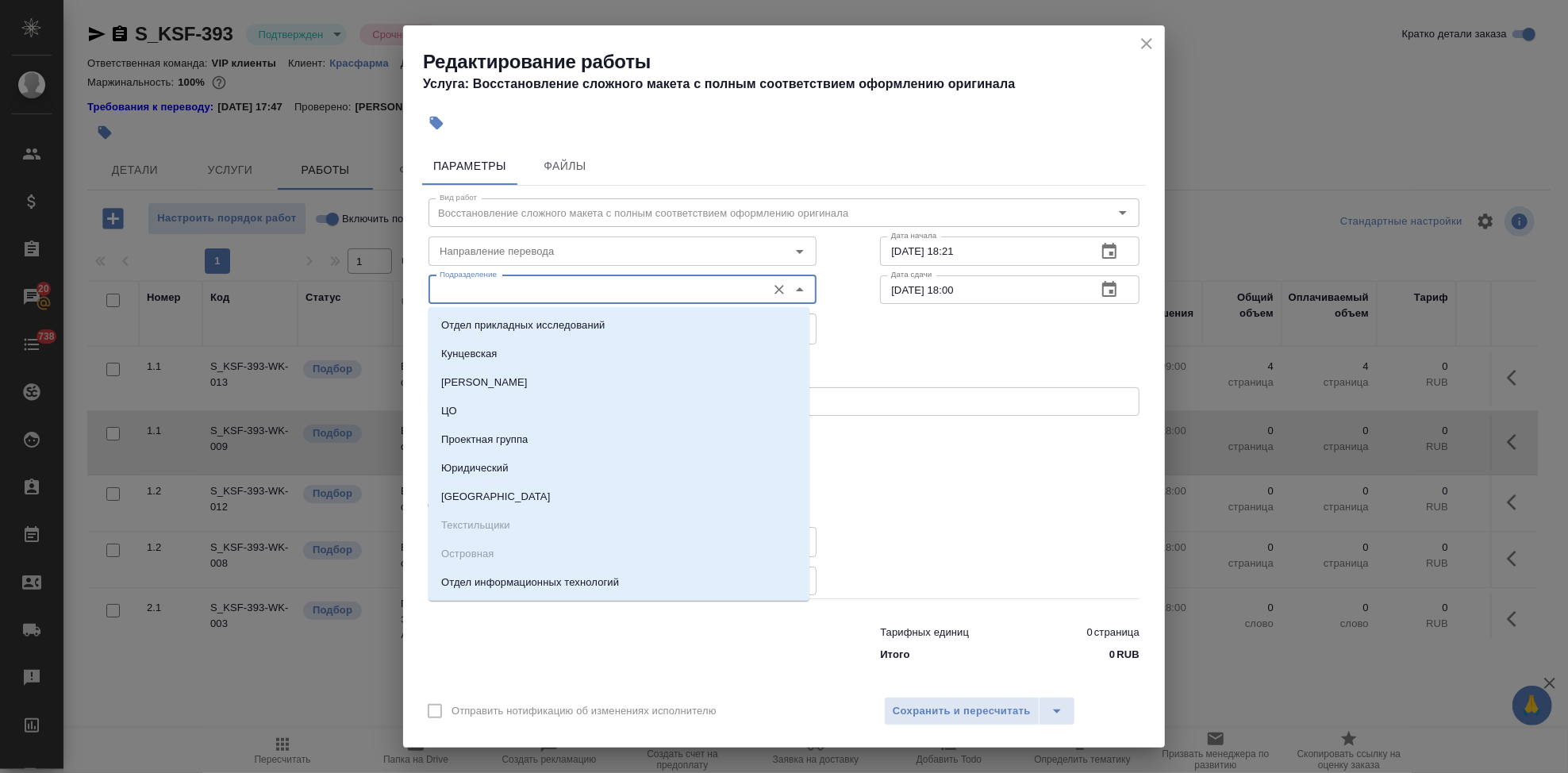
click at [520, 283] on input "Подразделение" at bounding box center [595, 289] width 325 height 19
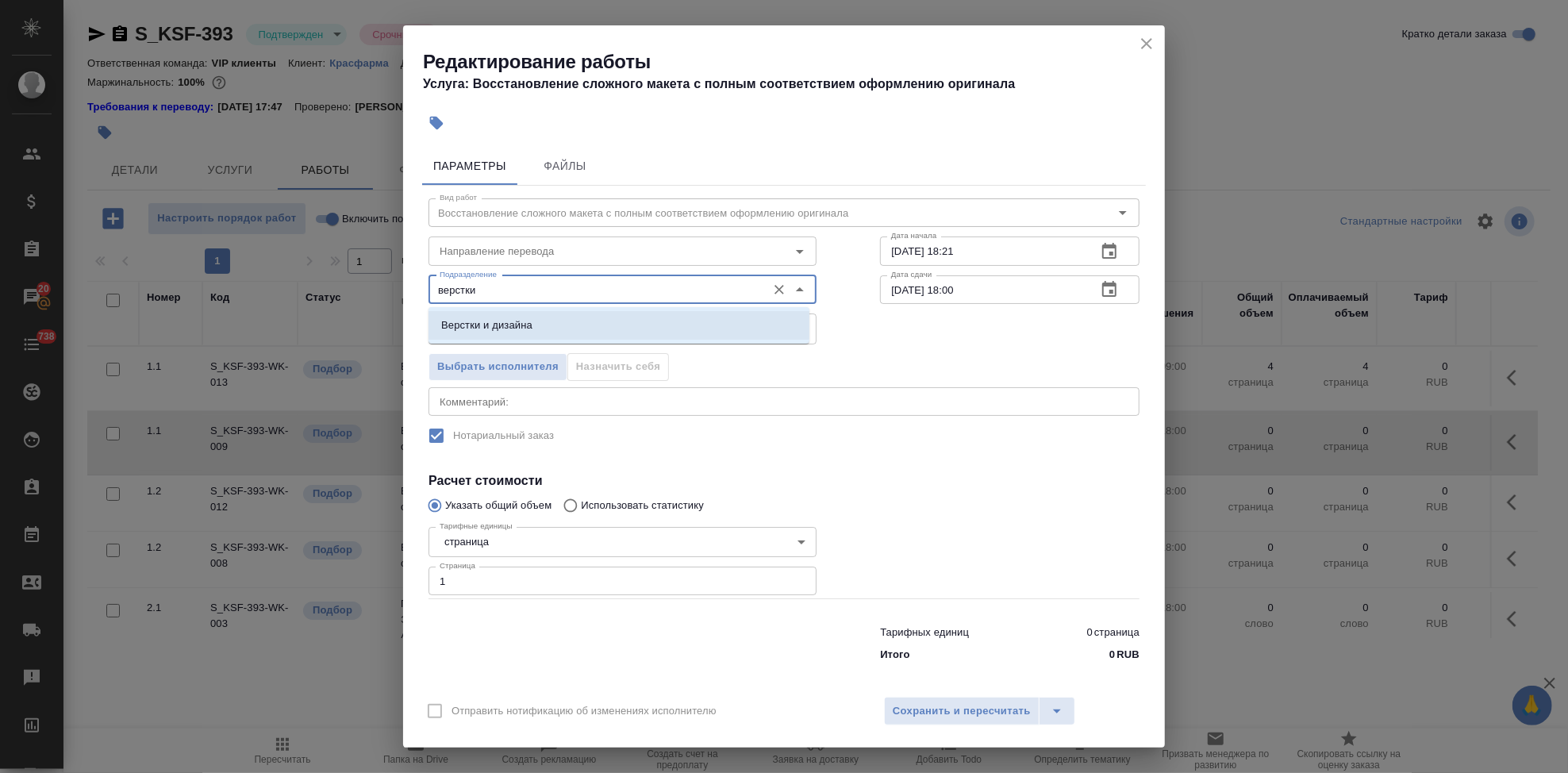
click at [546, 329] on li "Верстки и дизайна" at bounding box center [619, 325] width 381 height 28
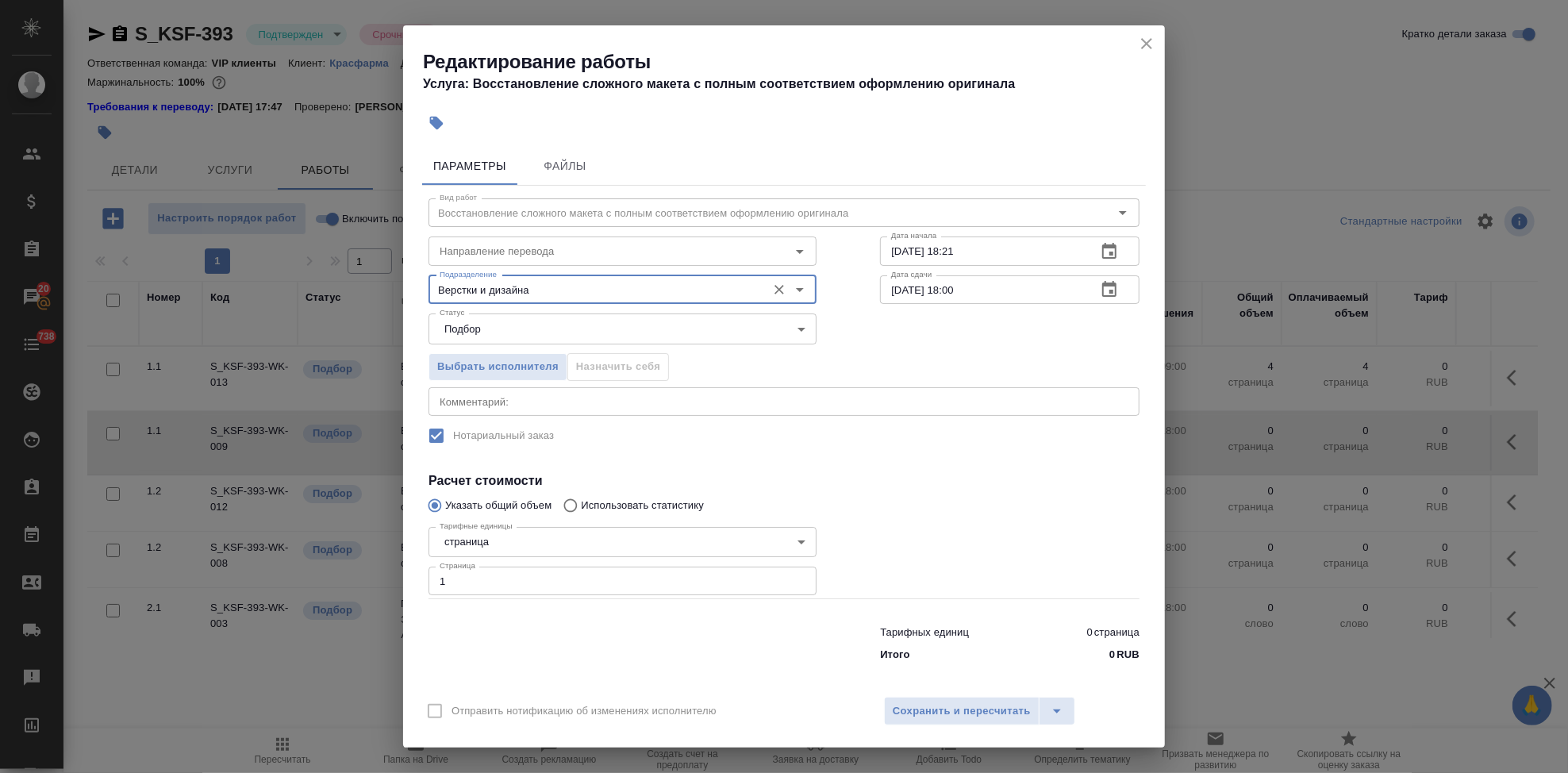
type input "Верстки и дизайна"
click at [1102, 285] on icon "button" at bounding box center [1110, 289] width 15 height 16
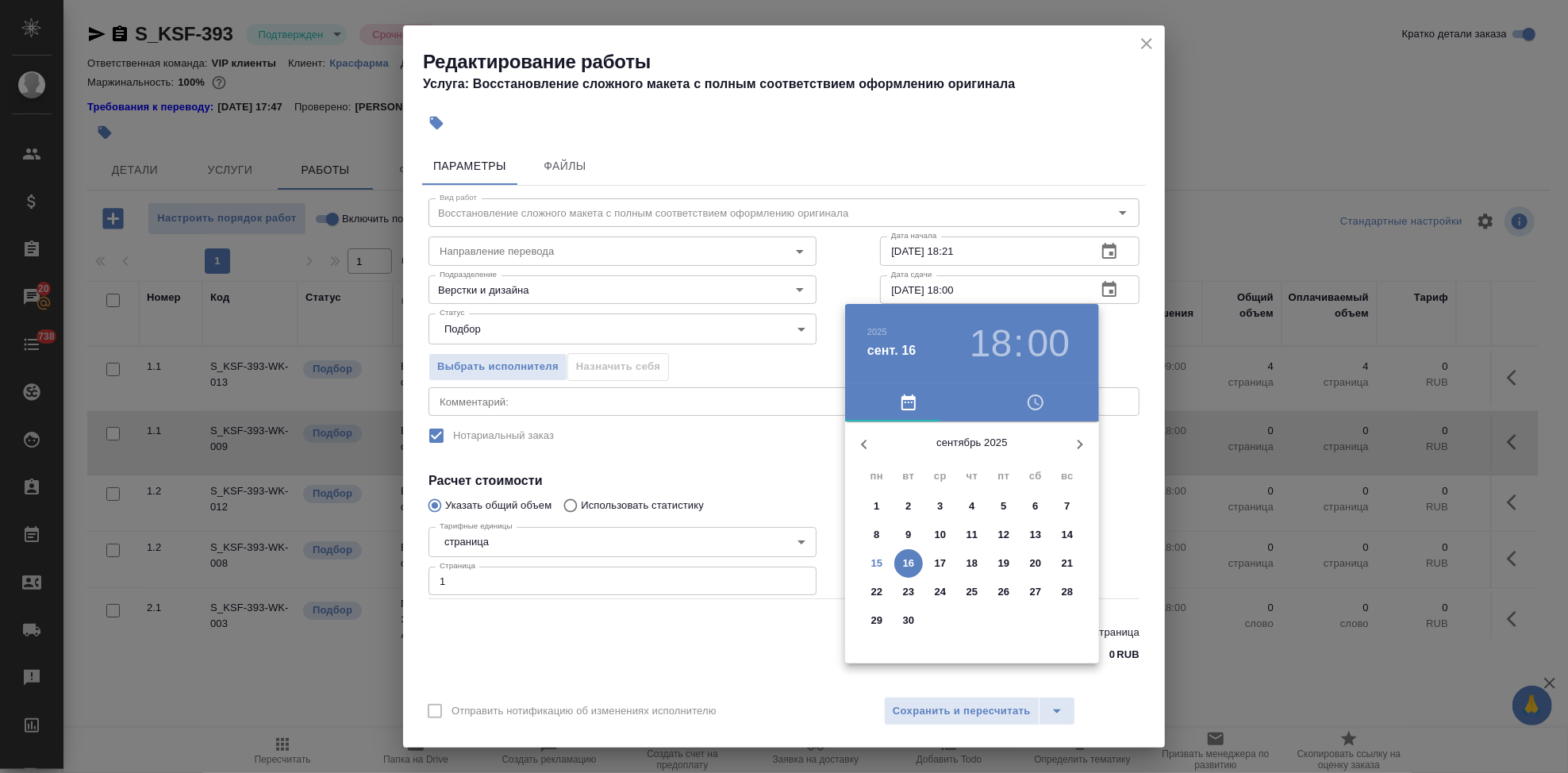
click at [907, 564] on p "16" at bounding box center [909, 564] width 12 height 16
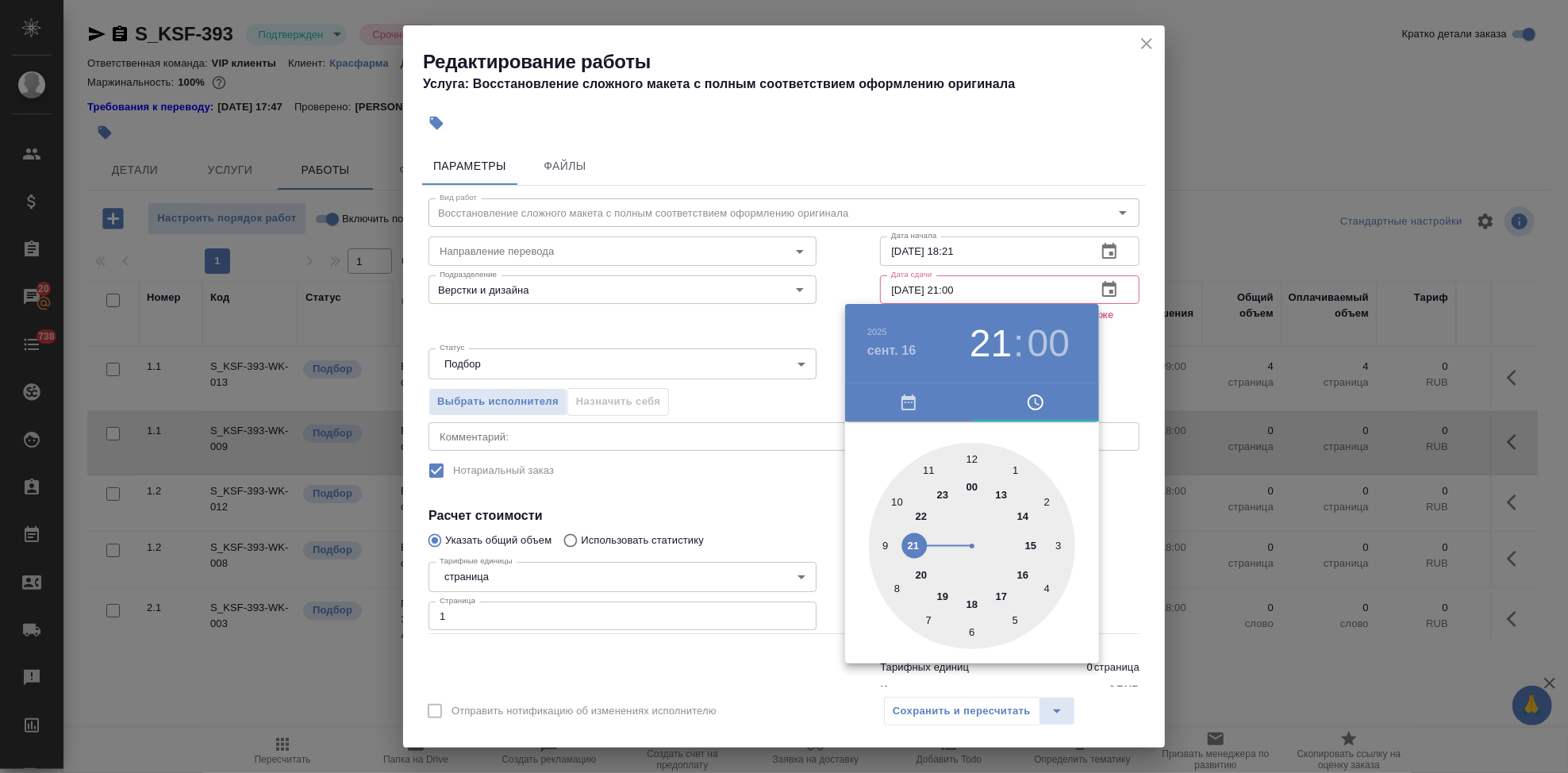
type input "[DATE] 09:00"
drag, startPoint x: 954, startPoint y: 580, endPoint x: 884, endPoint y: 541, distance: 80.1
click at [884, 541] on div at bounding box center [972, 546] width 206 height 206
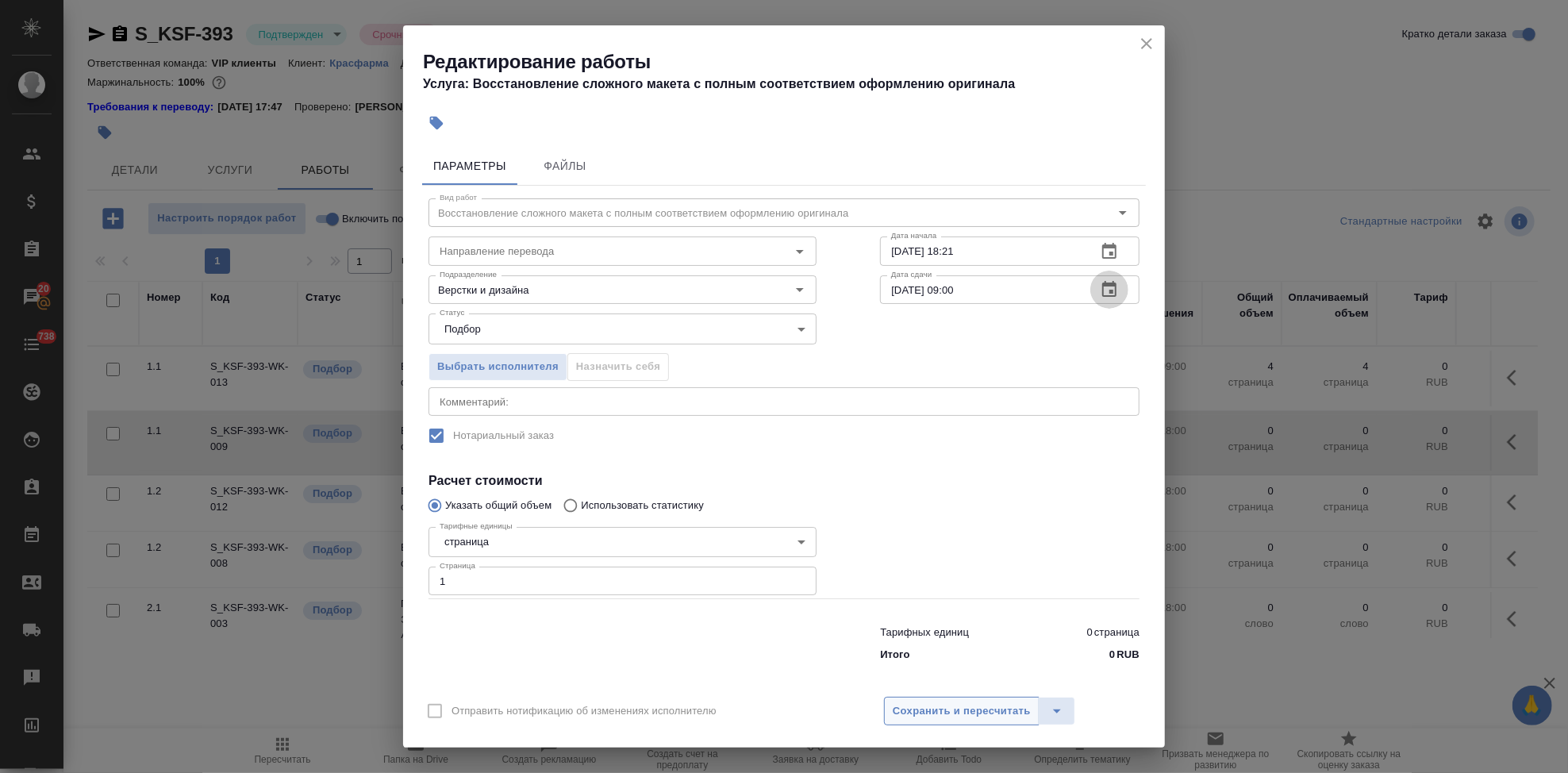
click at [960, 719] on span "Сохранить и пересчитать" at bounding box center [962, 711] width 138 height 19
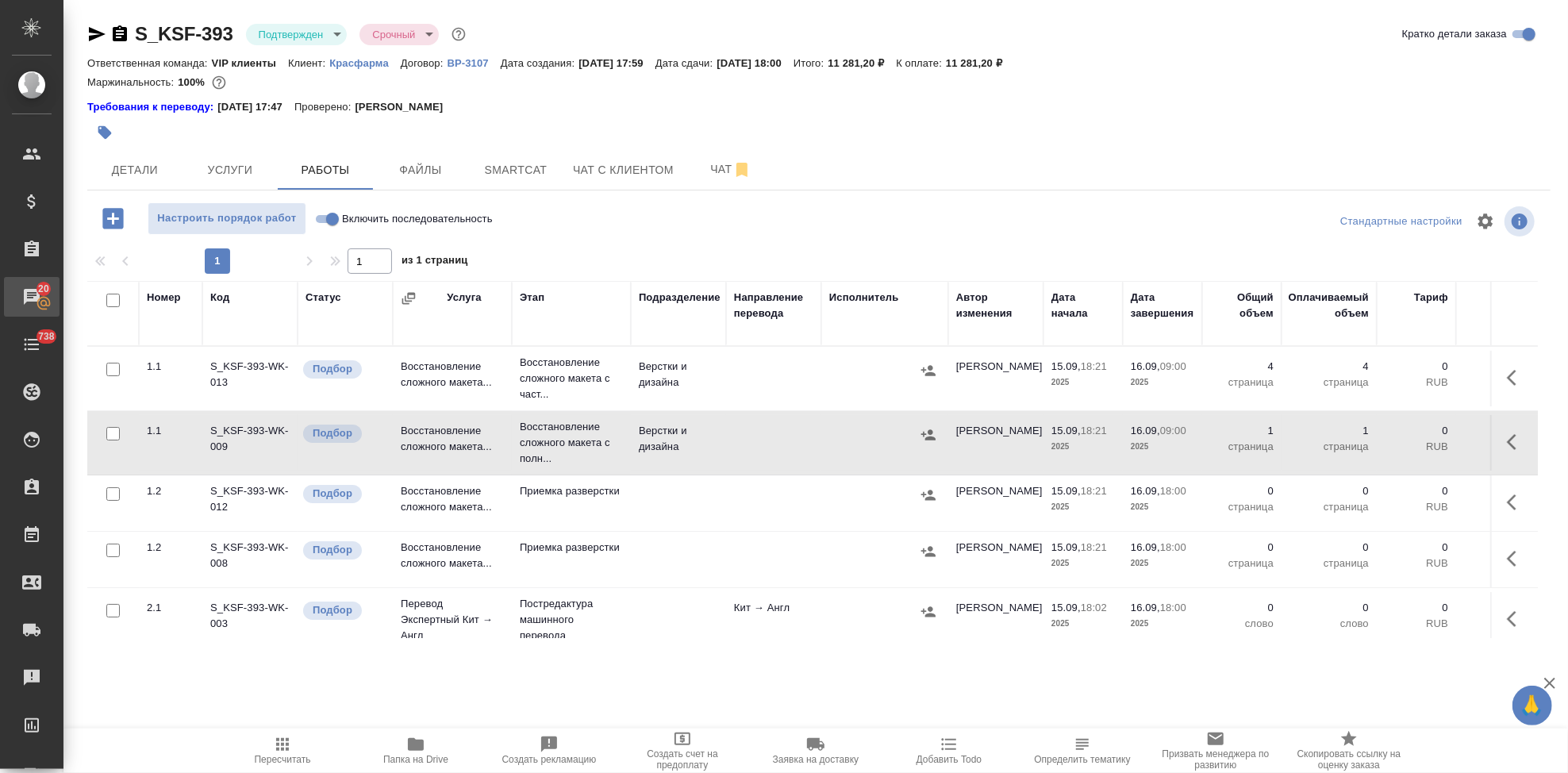
click at [41, 295] on icon at bounding box center [44, 303] width 16 height 16
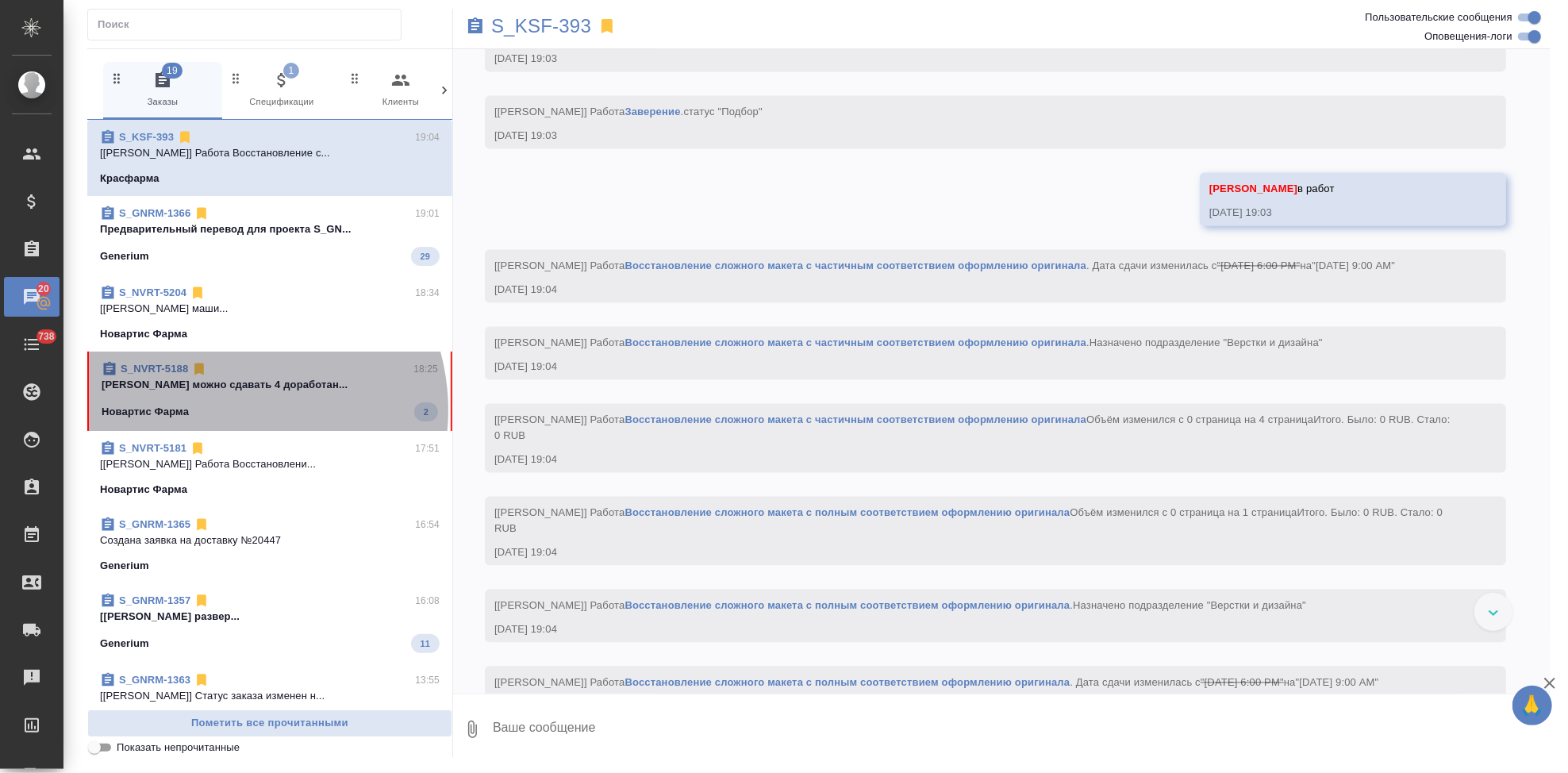
click at [224, 410] on div "Новартис Фарма 2" at bounding box center [269, 411] width 337 height 19
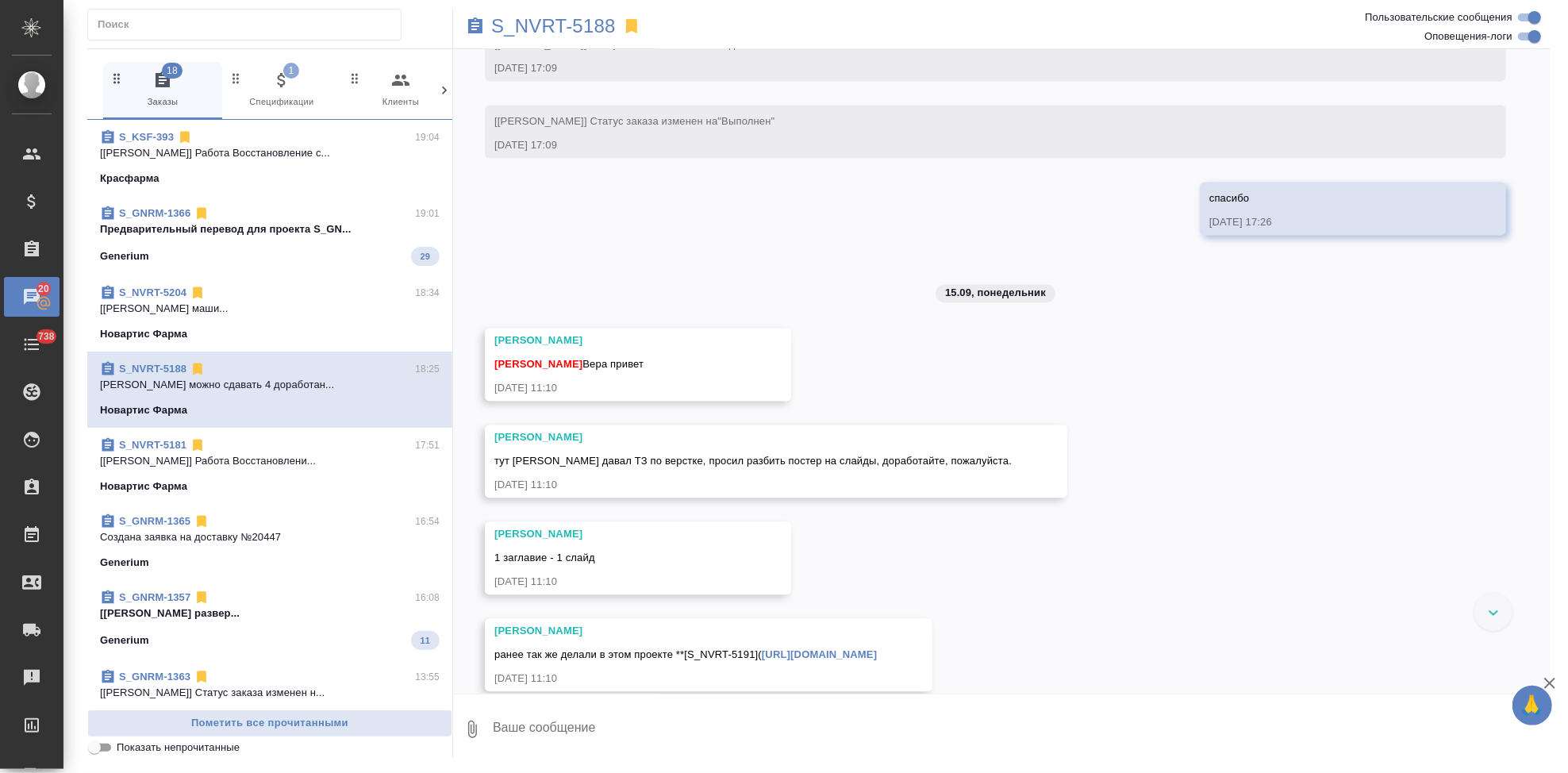
scroll to position [13214, 0]
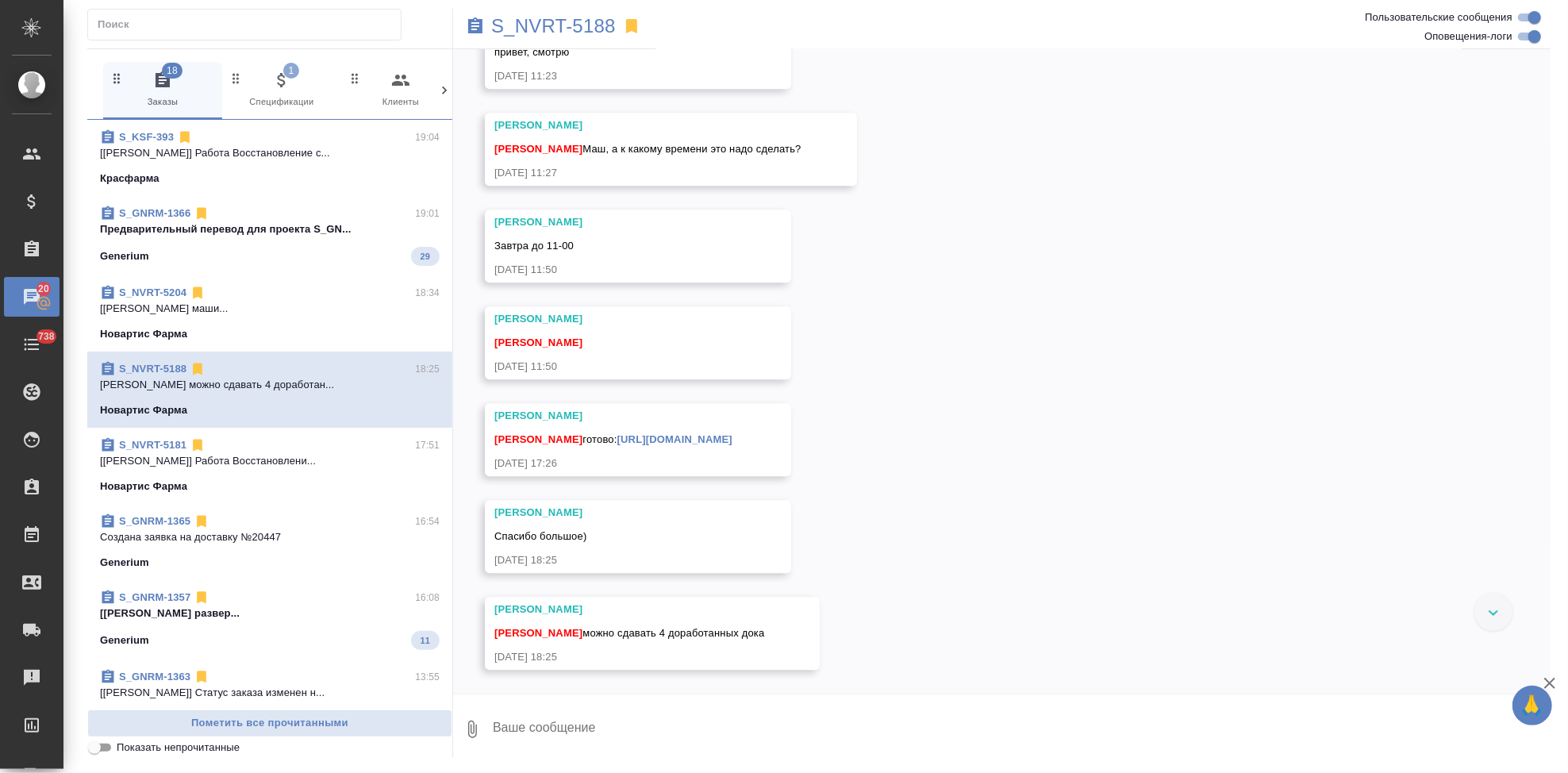
click at [679, 724] on textarea at bounding box center [1021, 729] width 1059 height 54
type textarea "спасибо"
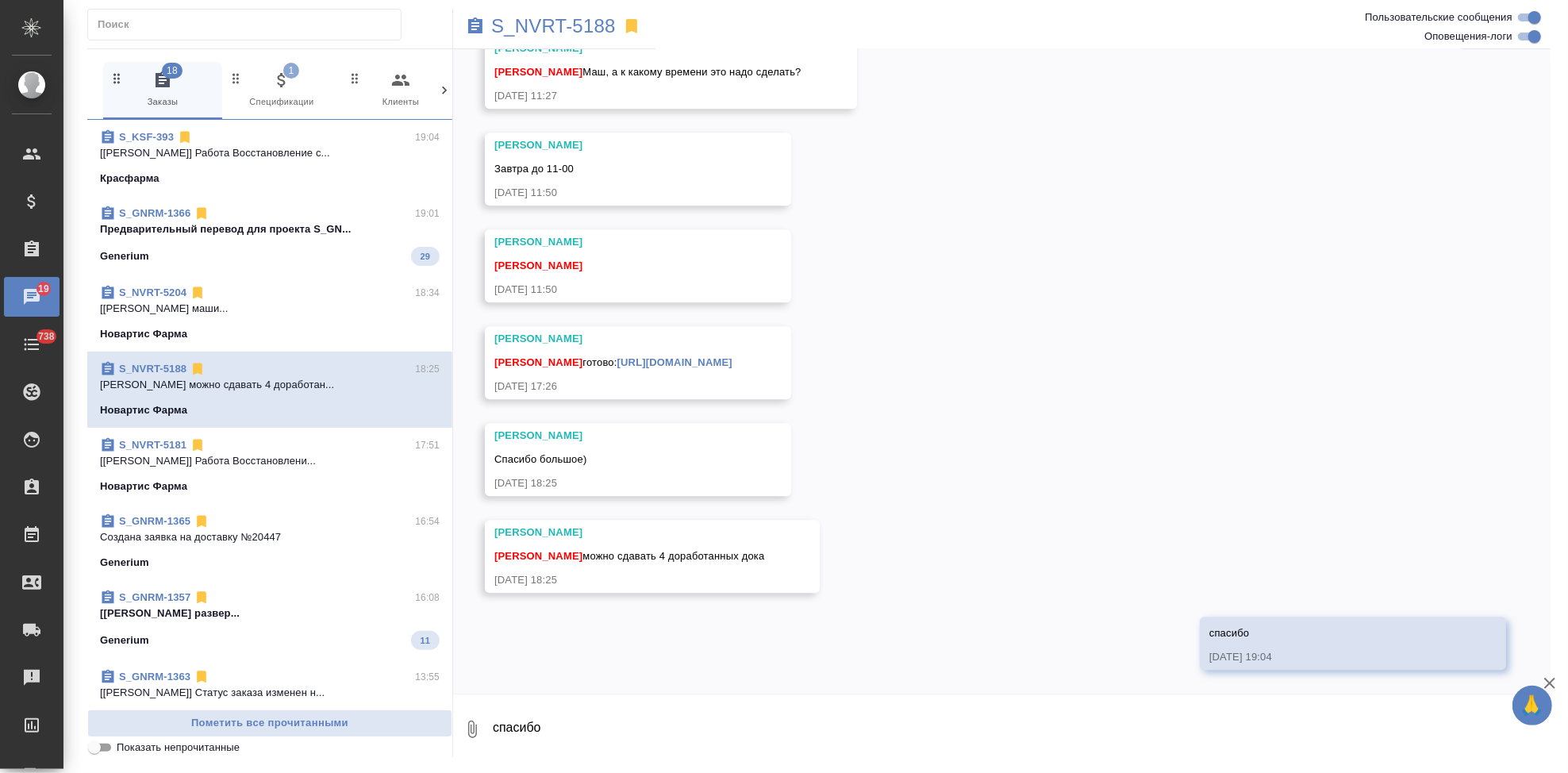
scroll to position [13411, 0]
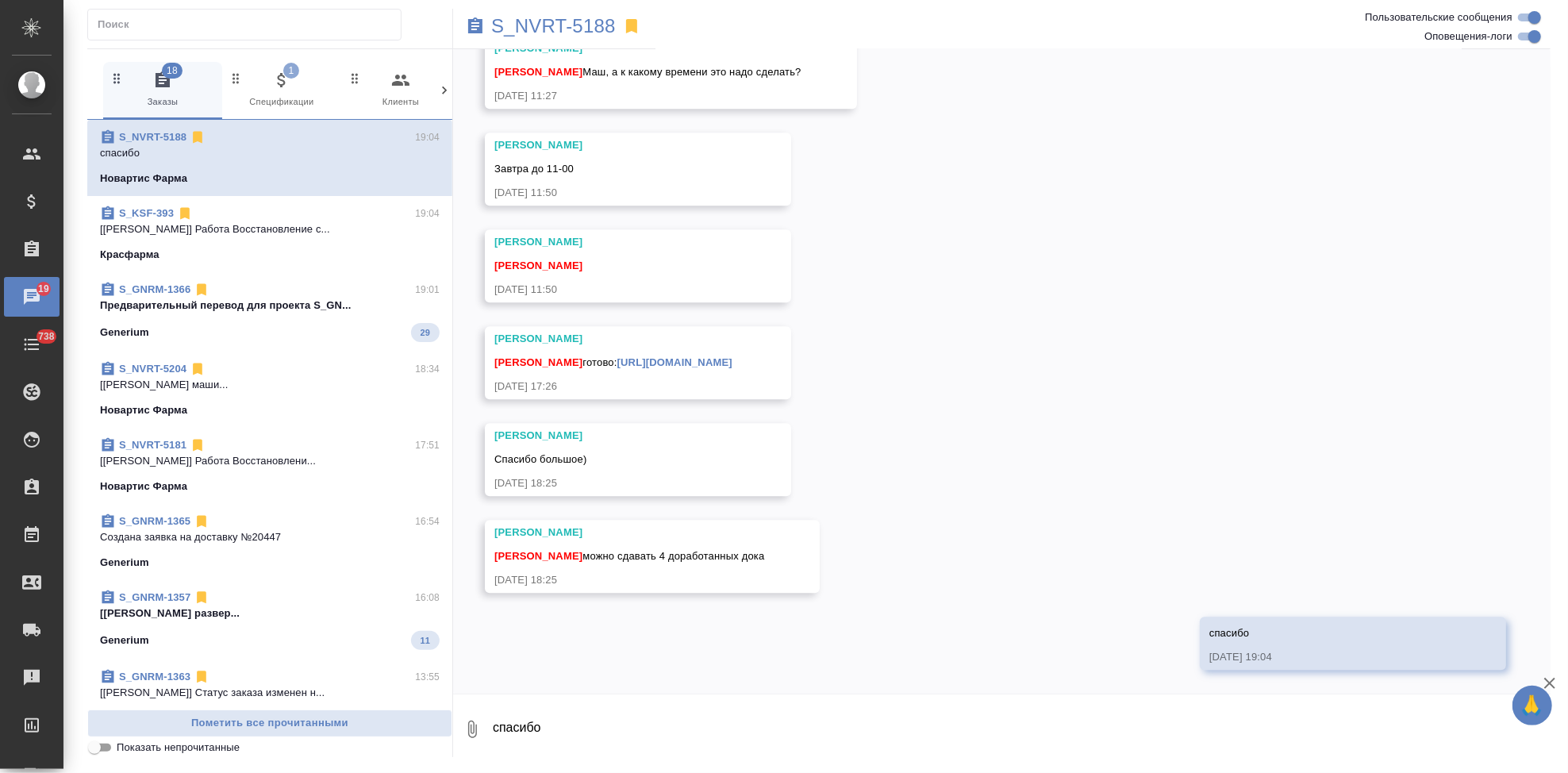
click at [732, 358] on link "[URL][DOMAIN_NAME]" at bounding box center [675, 362] width 115 height 12
